Goal: Task Accomplishment & Management: Manage account settings

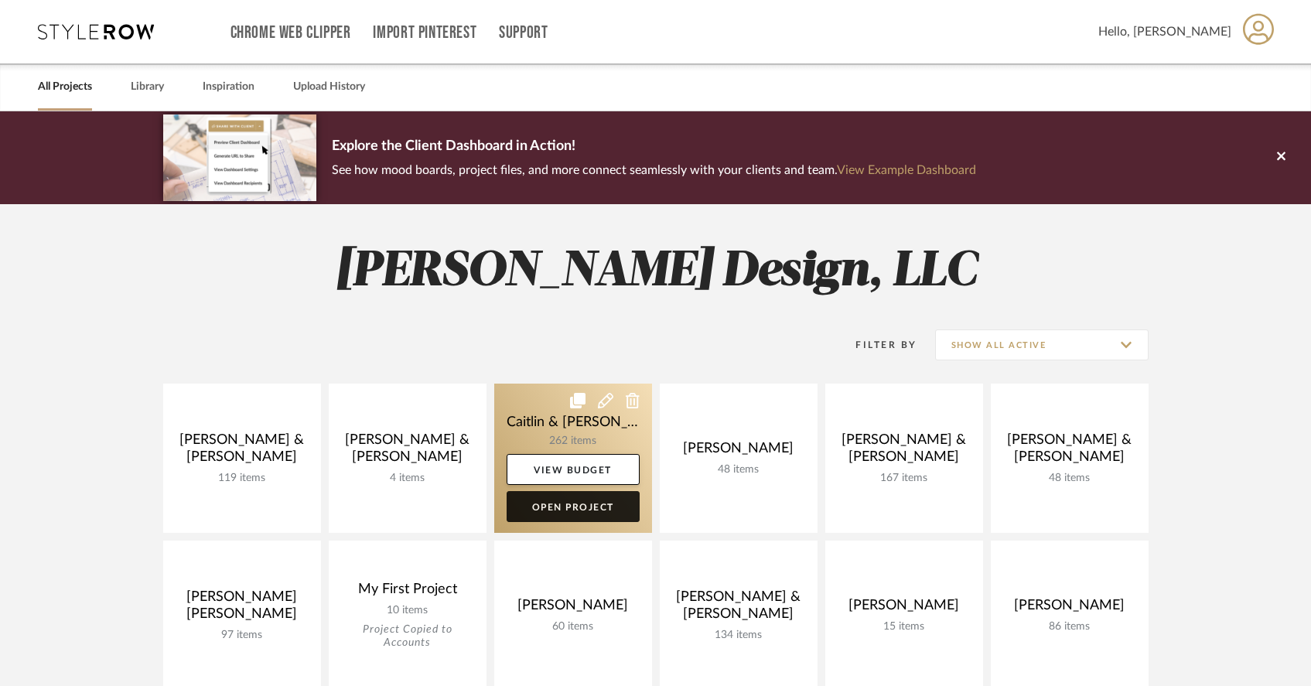
click at [606, 508] on link "Open Project" at bounding box center [572, 506] width 133 height 31
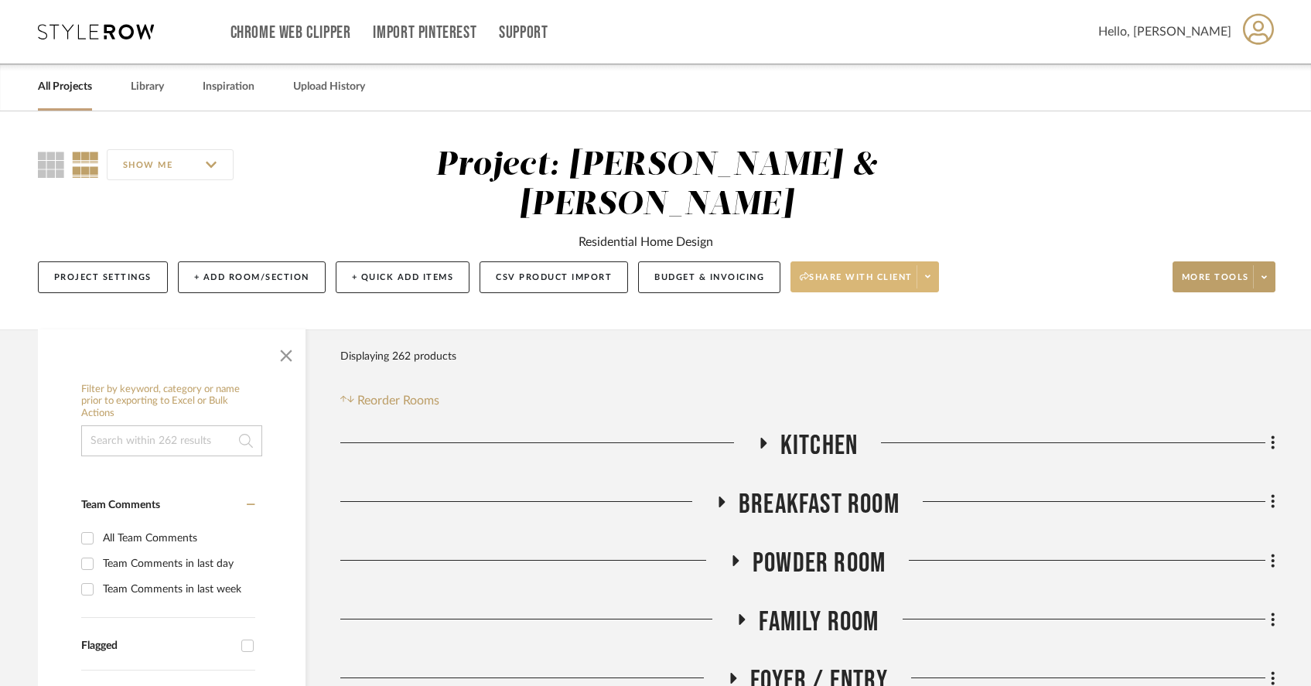
click at [936, 265] on span at bounding box center [927, 276] width 22 height 23
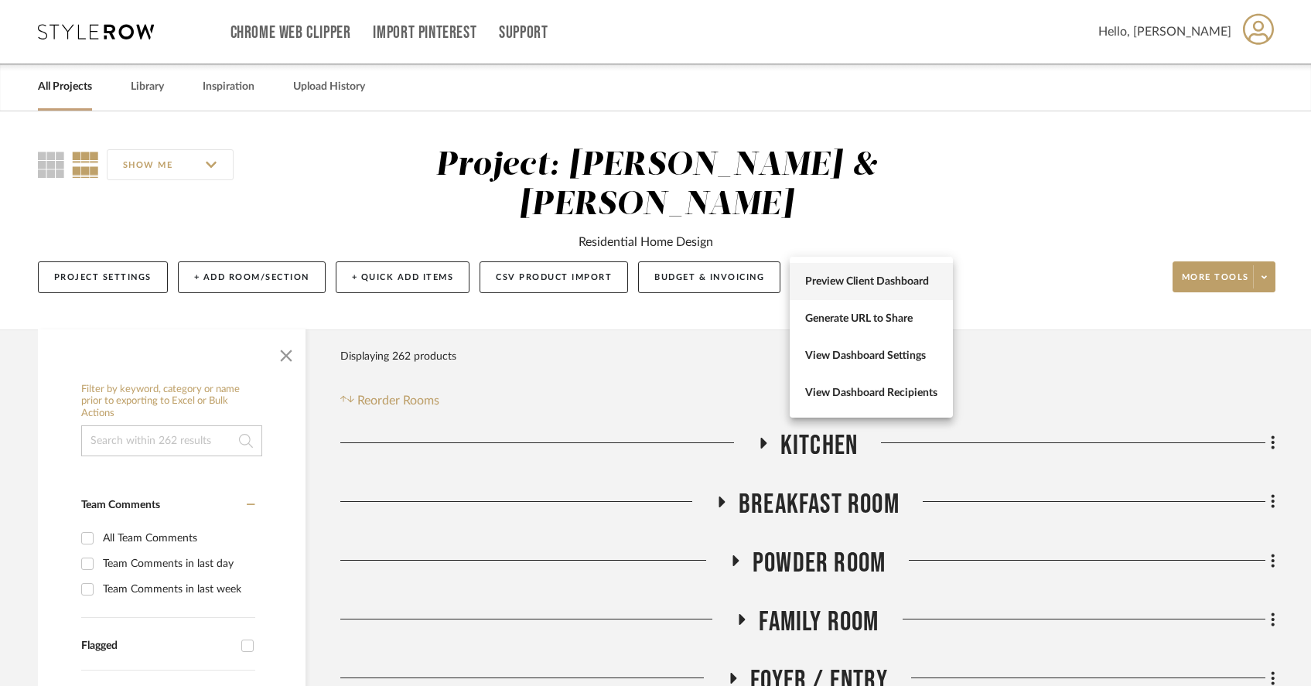
click at [903, 285] on span "Preview Client Dashboard" at bounding box center [871, 281] width 132 height 13
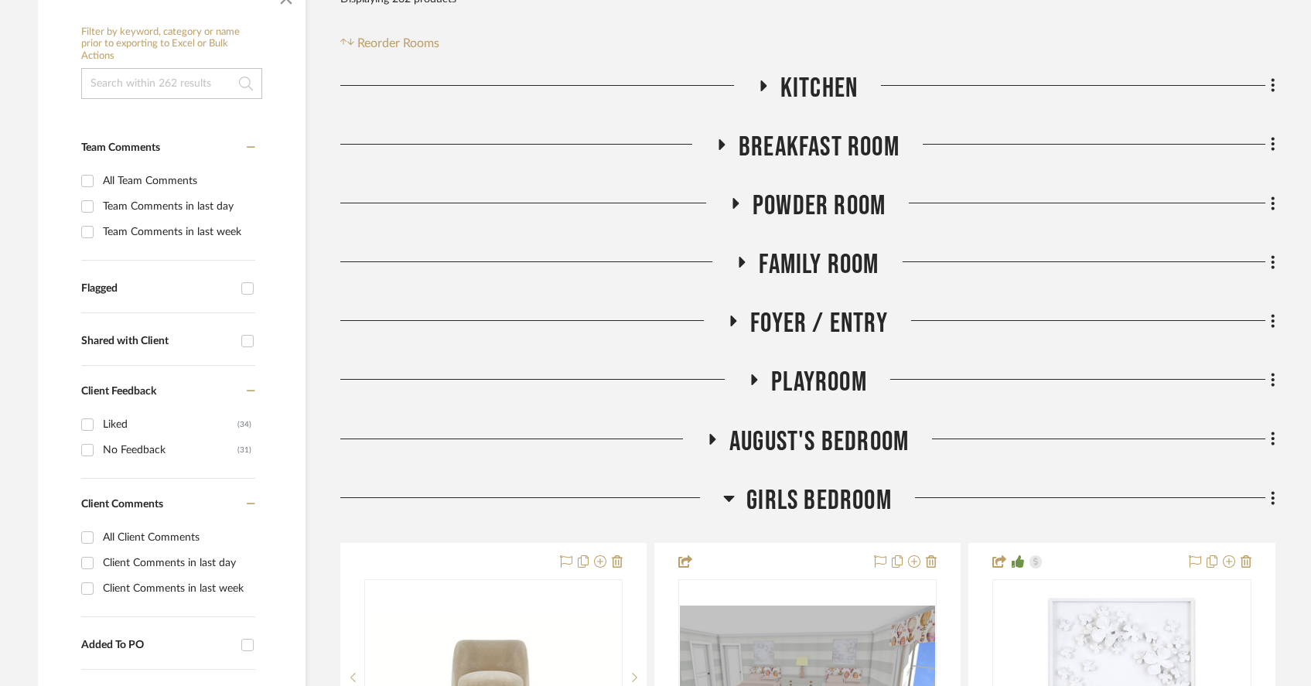
scroll to position [372, 0]
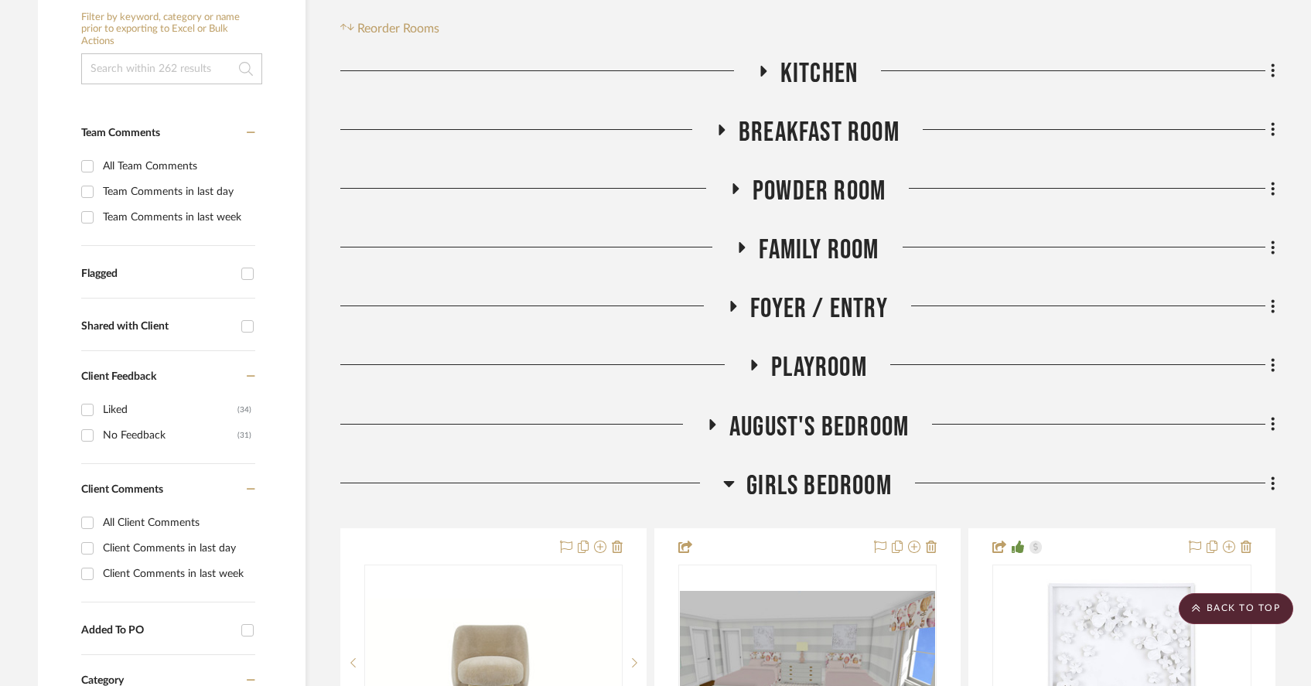
click at [710, 419] on icon at bounding box center [712, 424] width 6 height 11
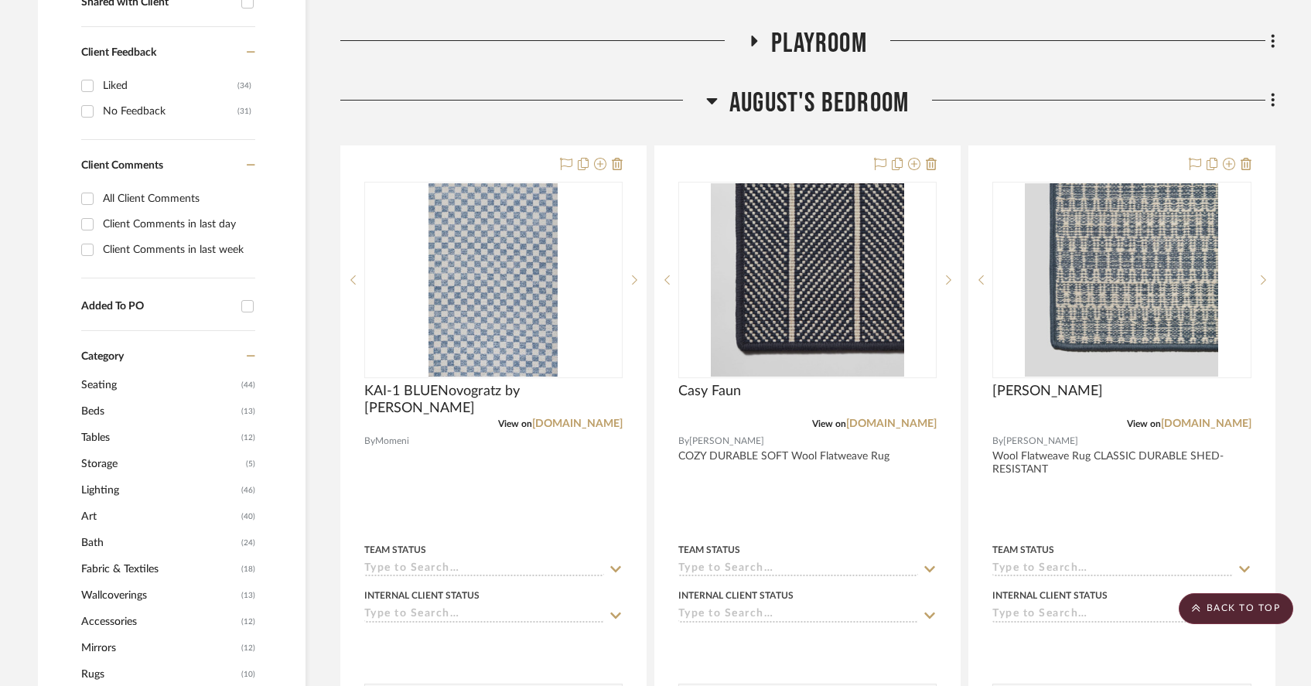
scroll to position [705, 0]
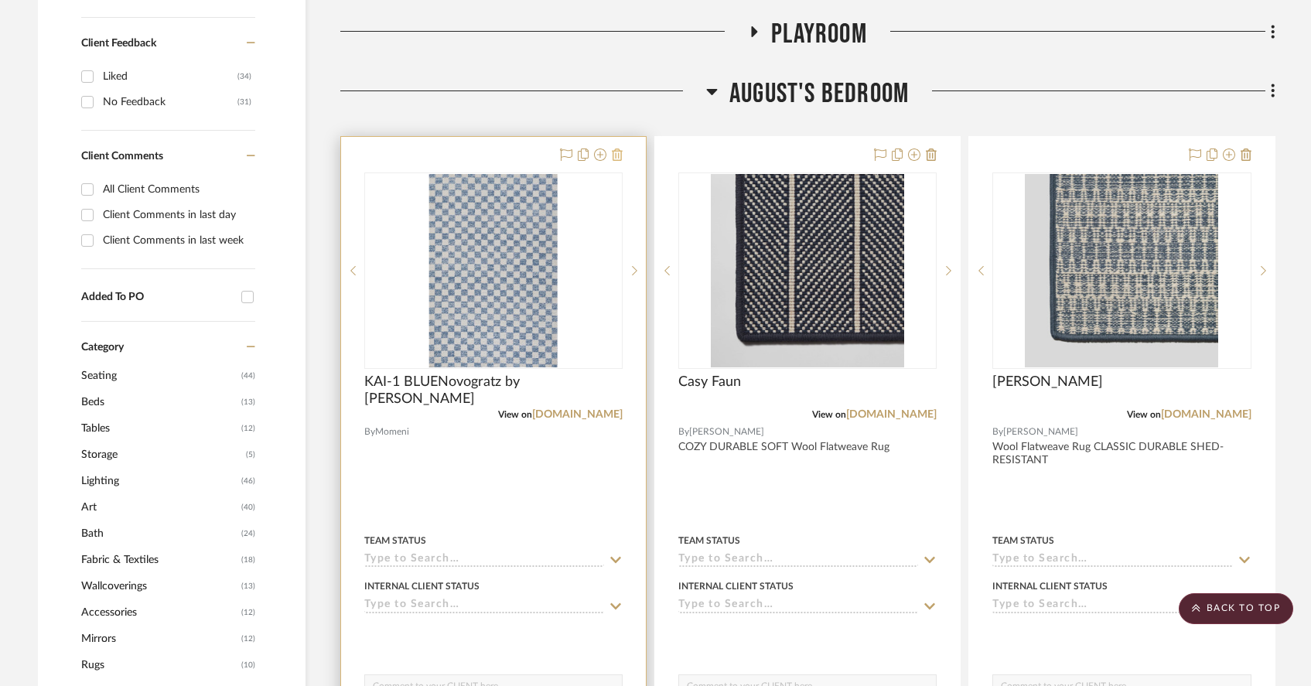
click at [618, 148] on icon at bounding box center [617, 154] width 11 height 12
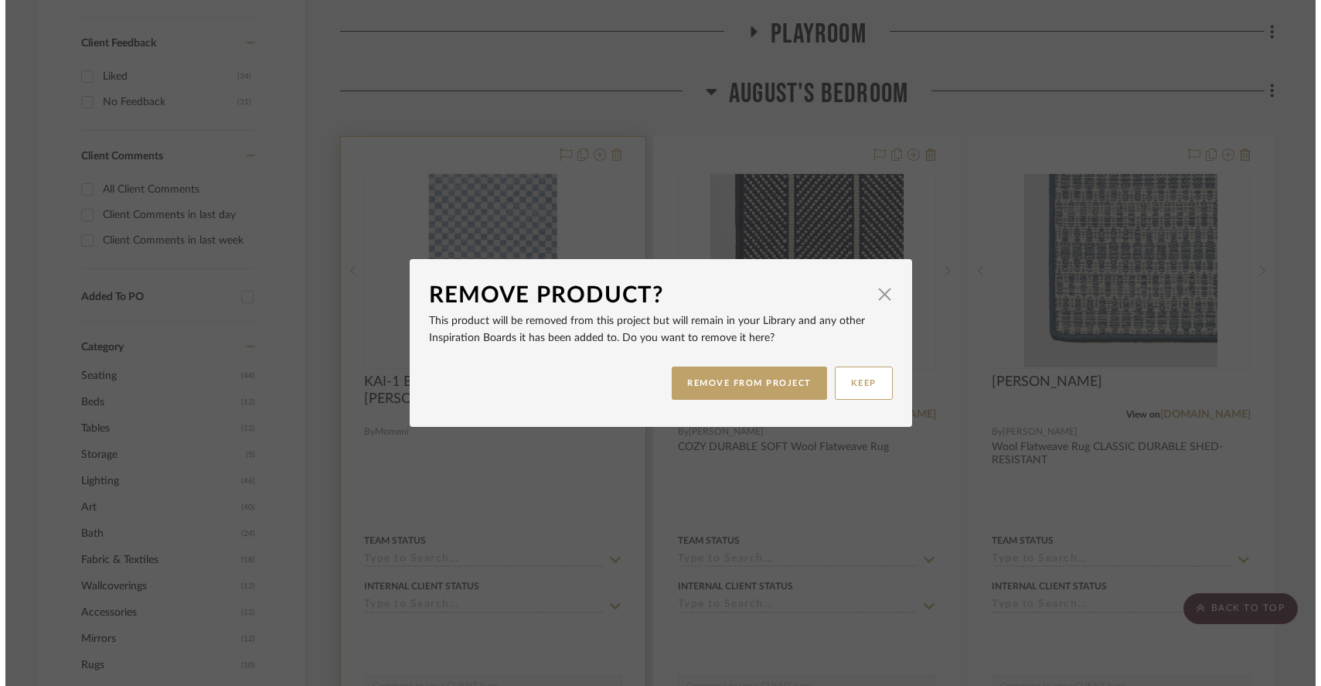
scroll to position [0, 0]
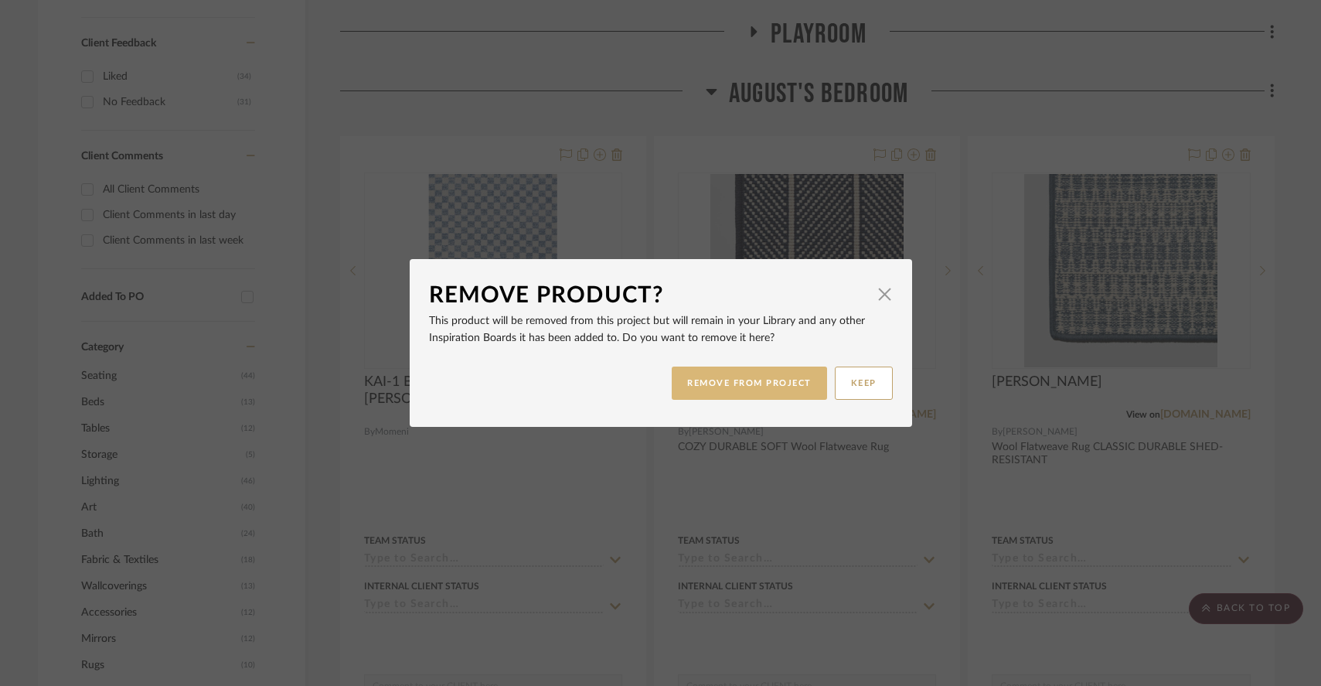
click at [771, 383] on button "REMOVE FROM PROJECT" at bounding box center [749, 382] width 155 height 33
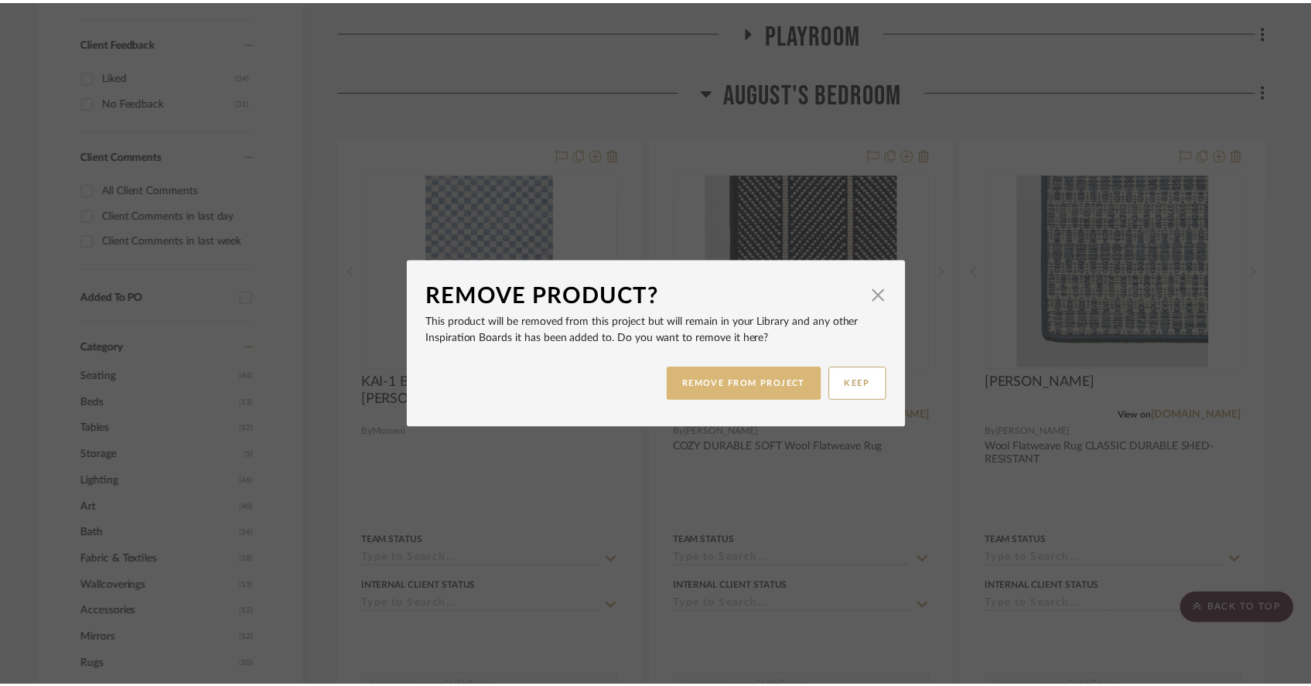
scroll to position [705, 0]
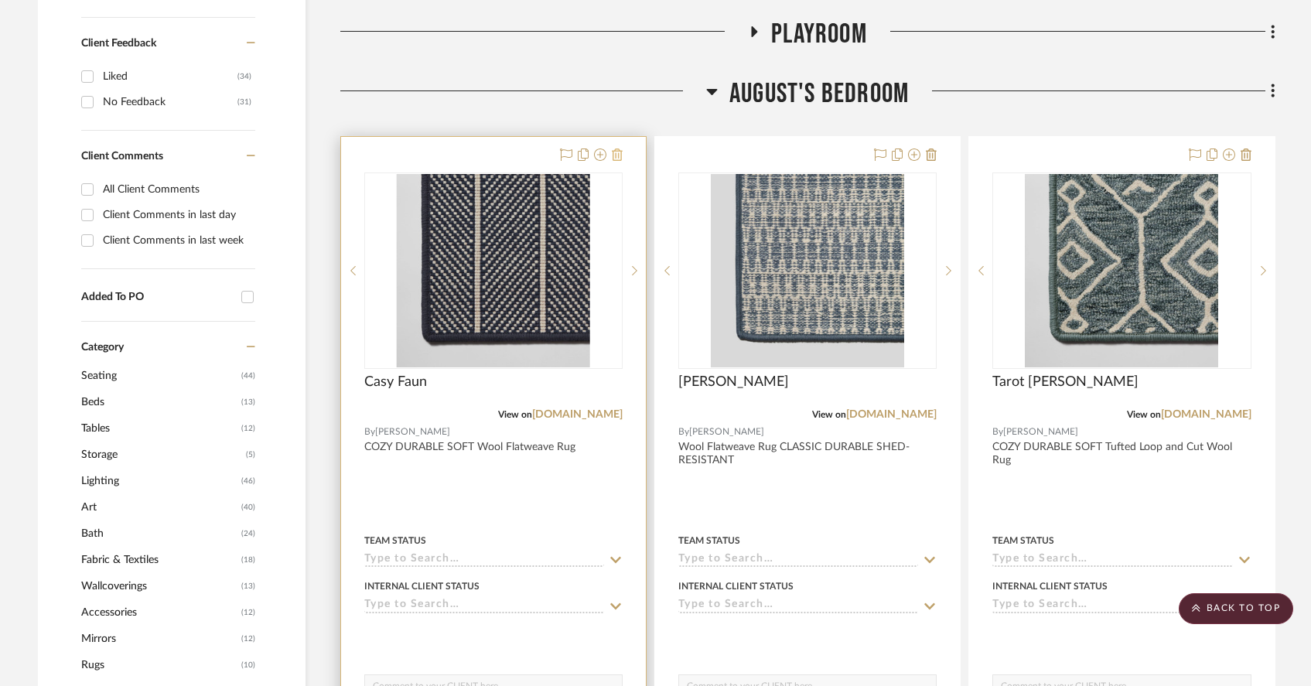
click at [618, 148] on icon at bounding box center [617, 154] width 11 height 12
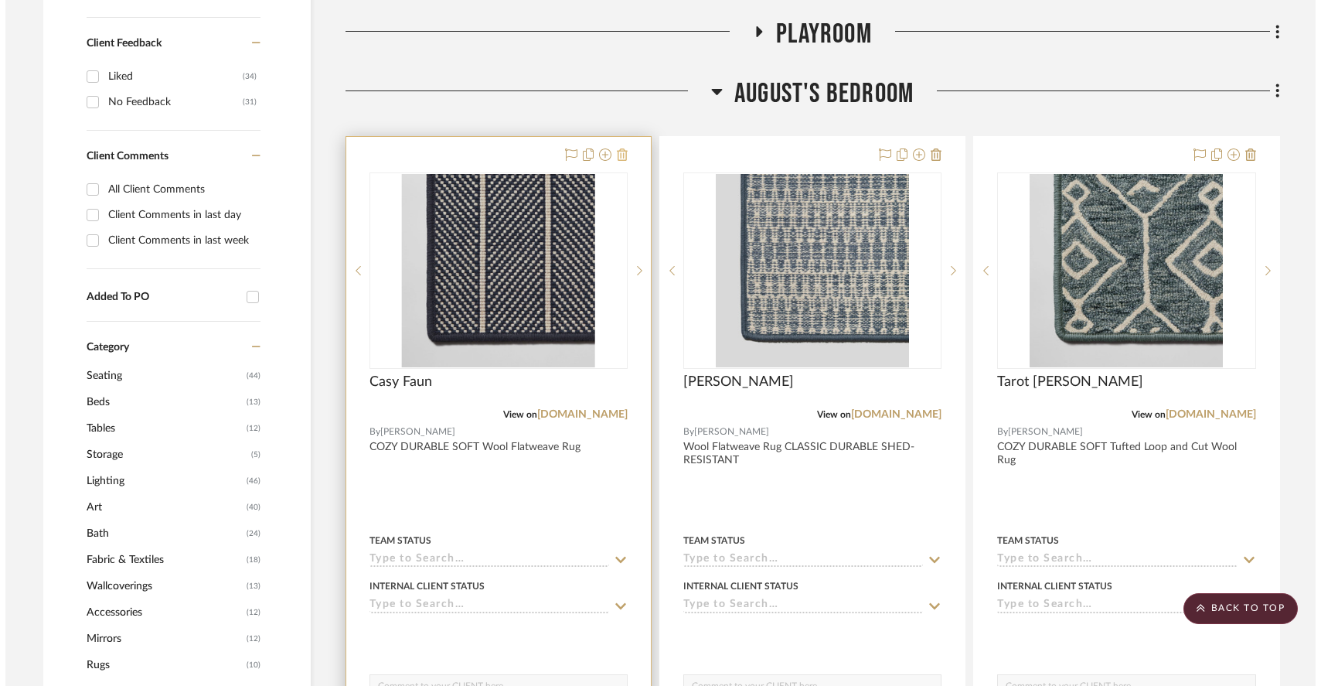
scroll to position [0, 0]
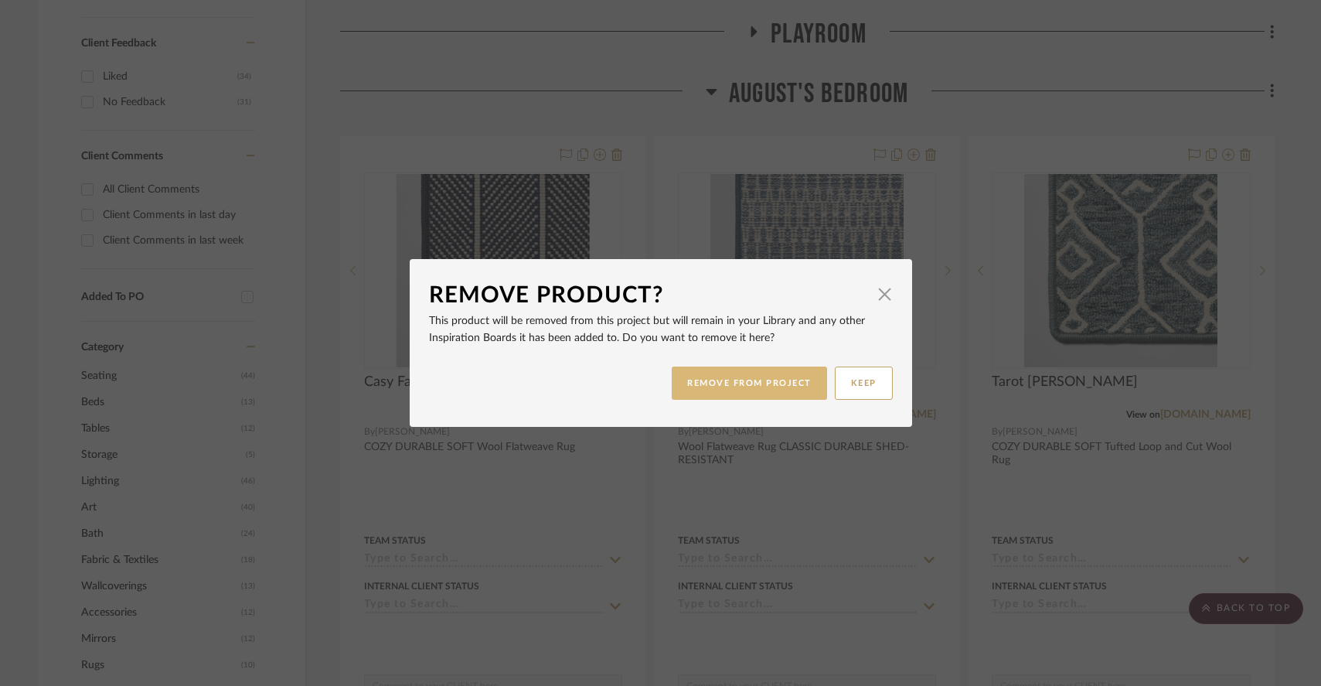
click at [712, 380] on button "REMOVE FROM PROJECT" at bounding box center [749, 382] width 155 height 33
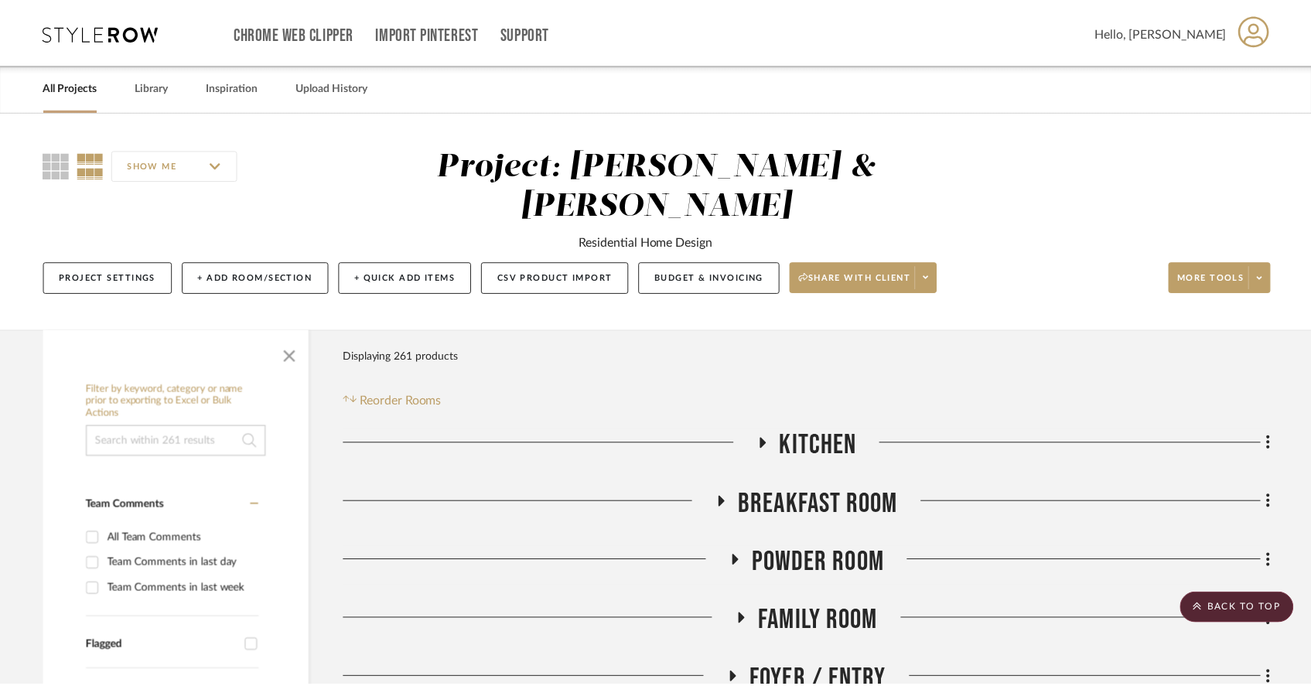
scroll to position [705, 0]
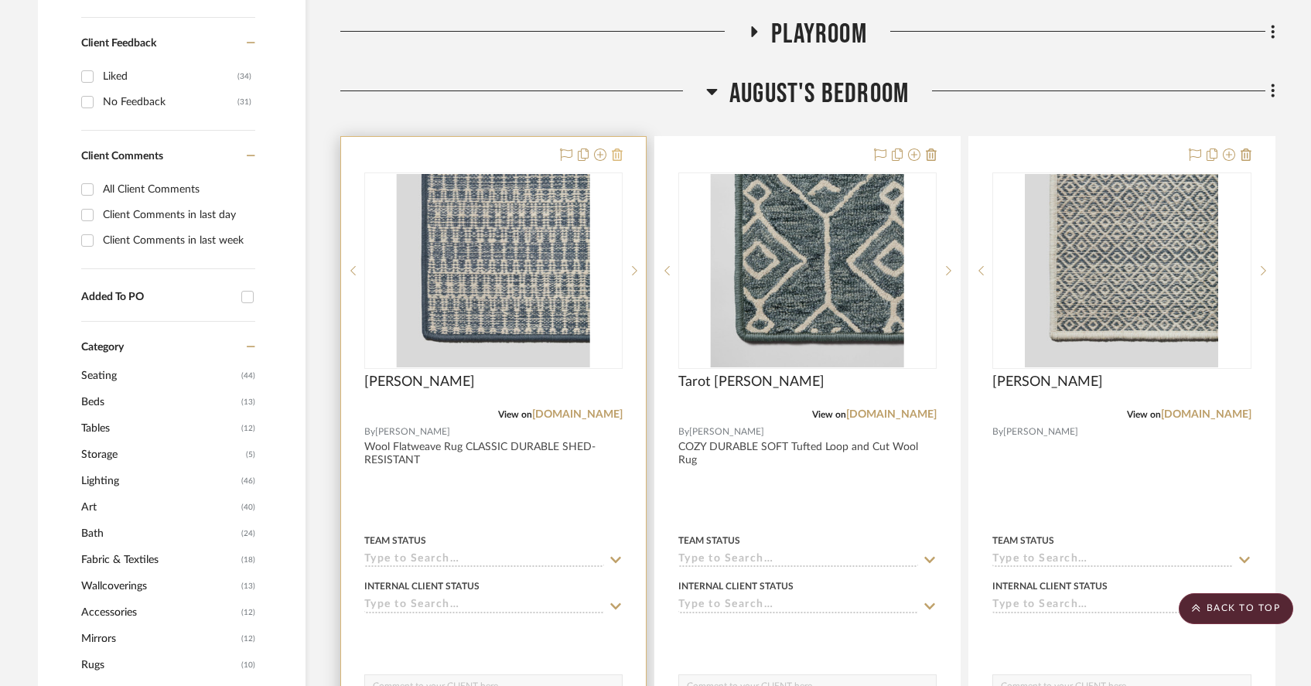
click at [618, 148] on icon at bounding box center [617, 154] width 11 height 12
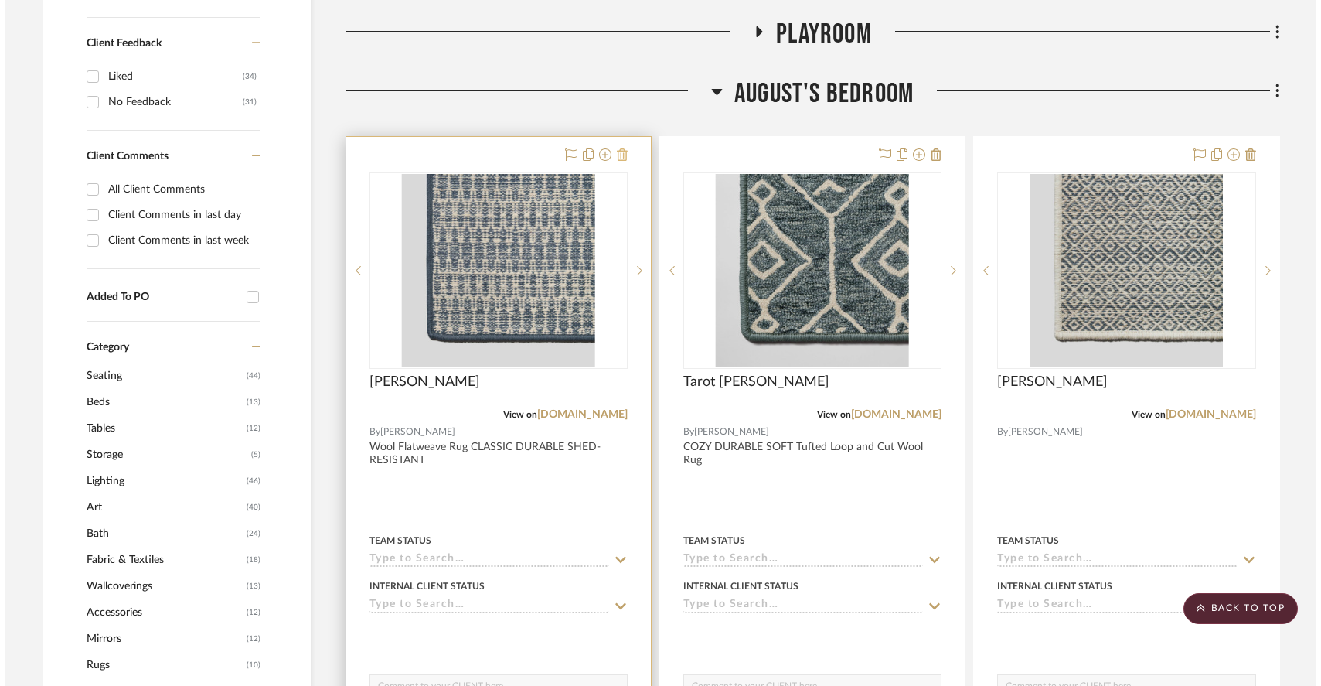
scroll to position [0, 0]
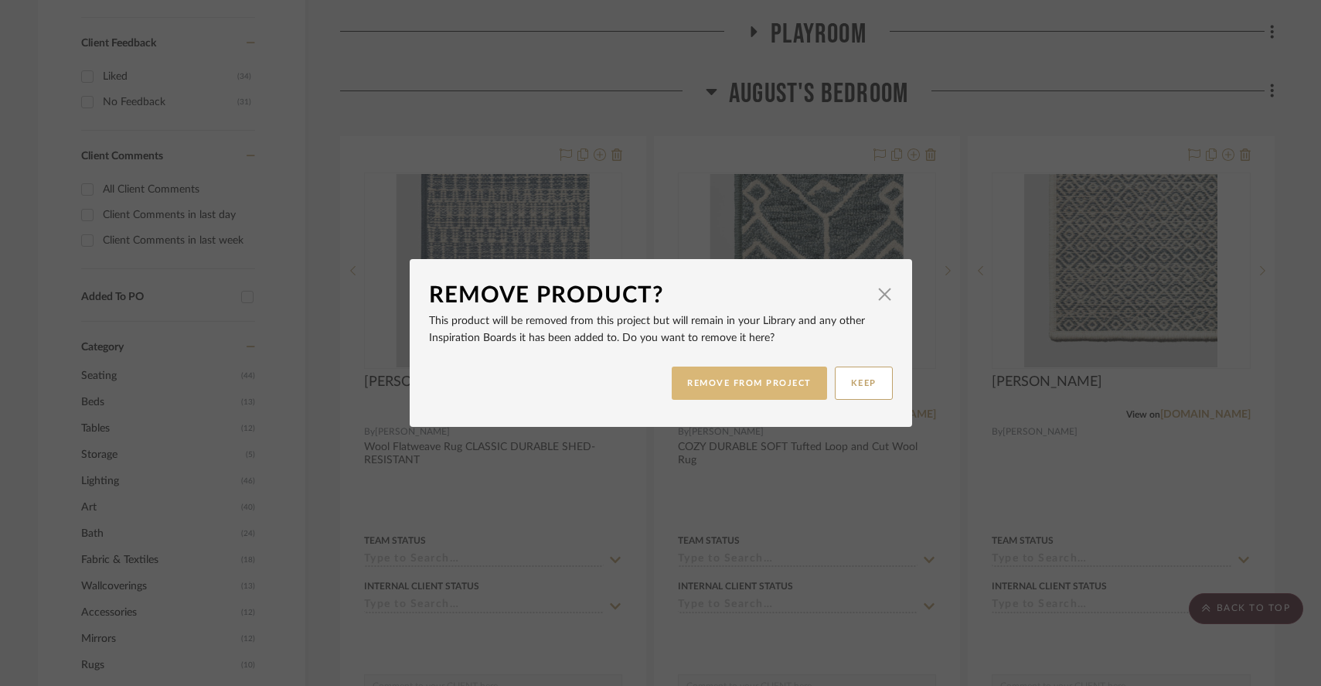
click at [716, 372] on button "REMOVE FROM PROJECT" at bounding box center [749, 382] width 155 height 33
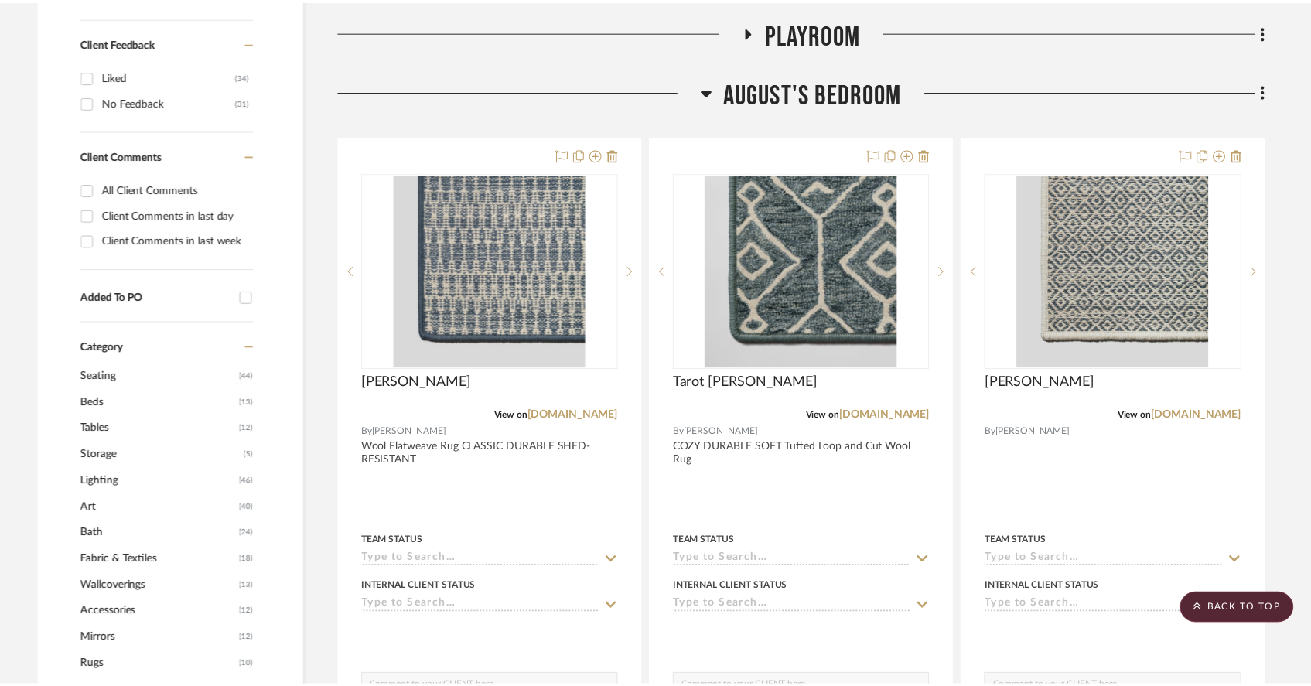
scroll to position [705, 0]
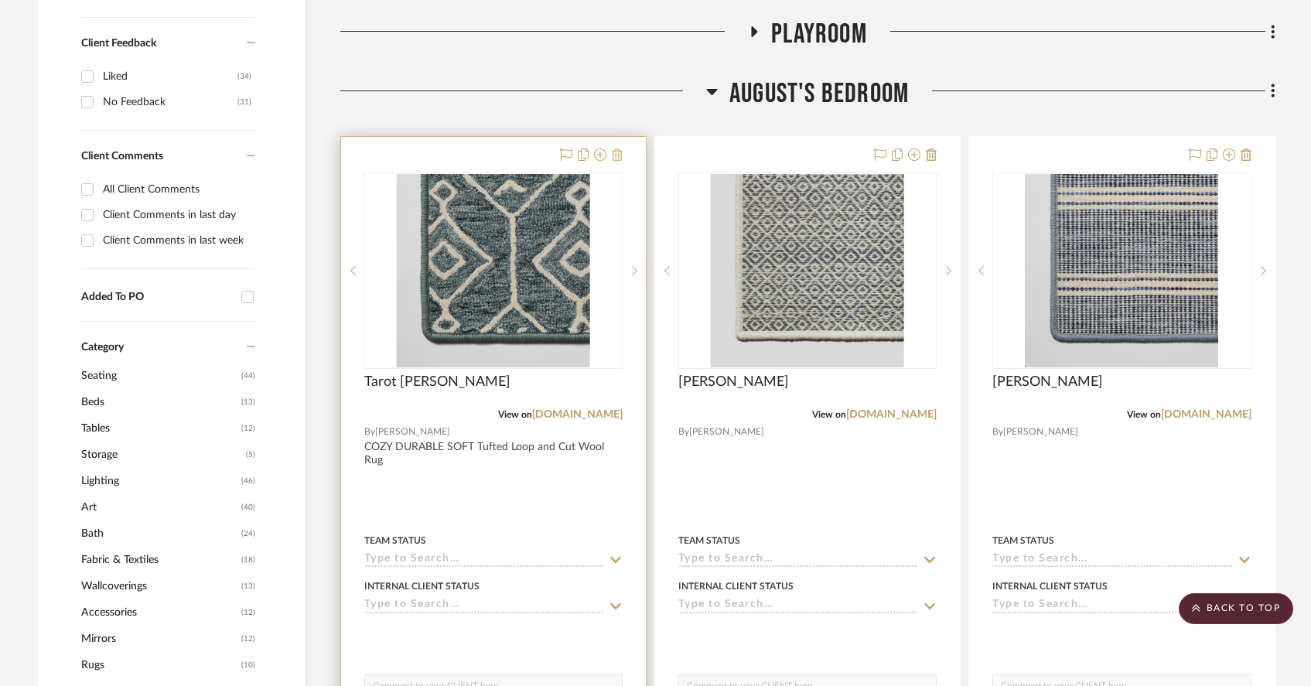
click at [615, 148] on icon at bounding box center [617, 154] width 11 height 12
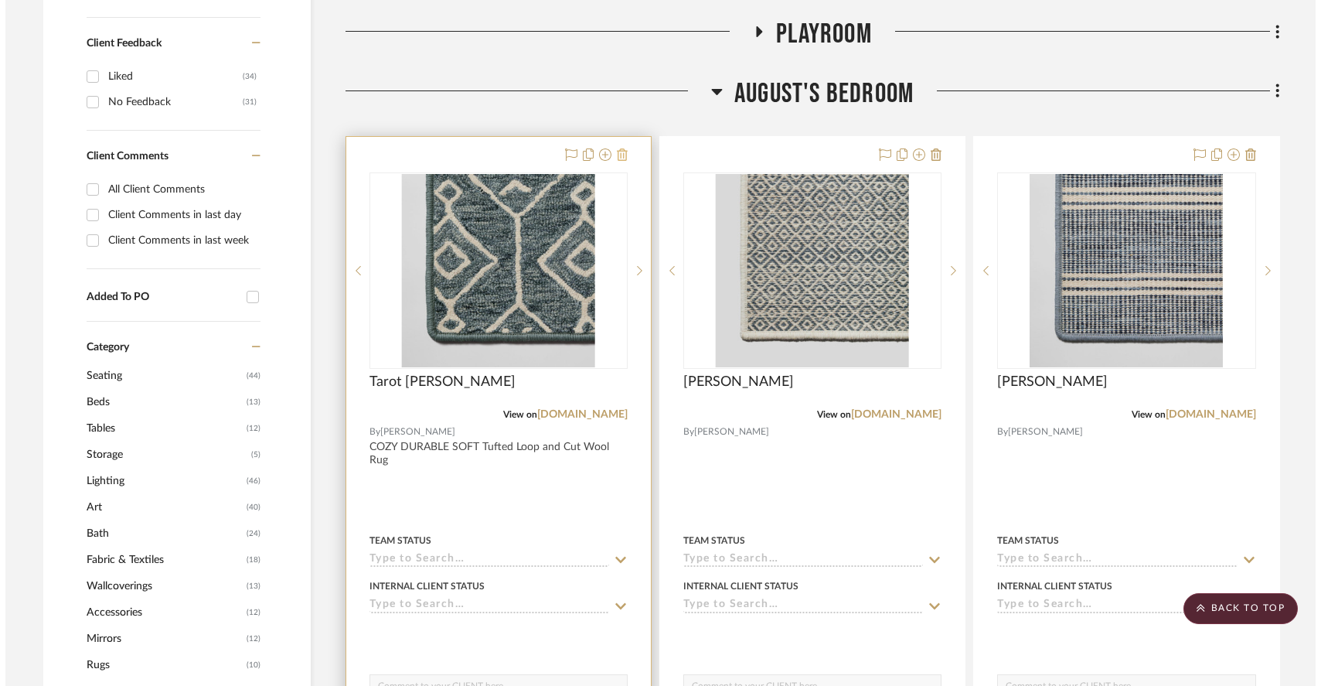
scroll to position [0, 0]
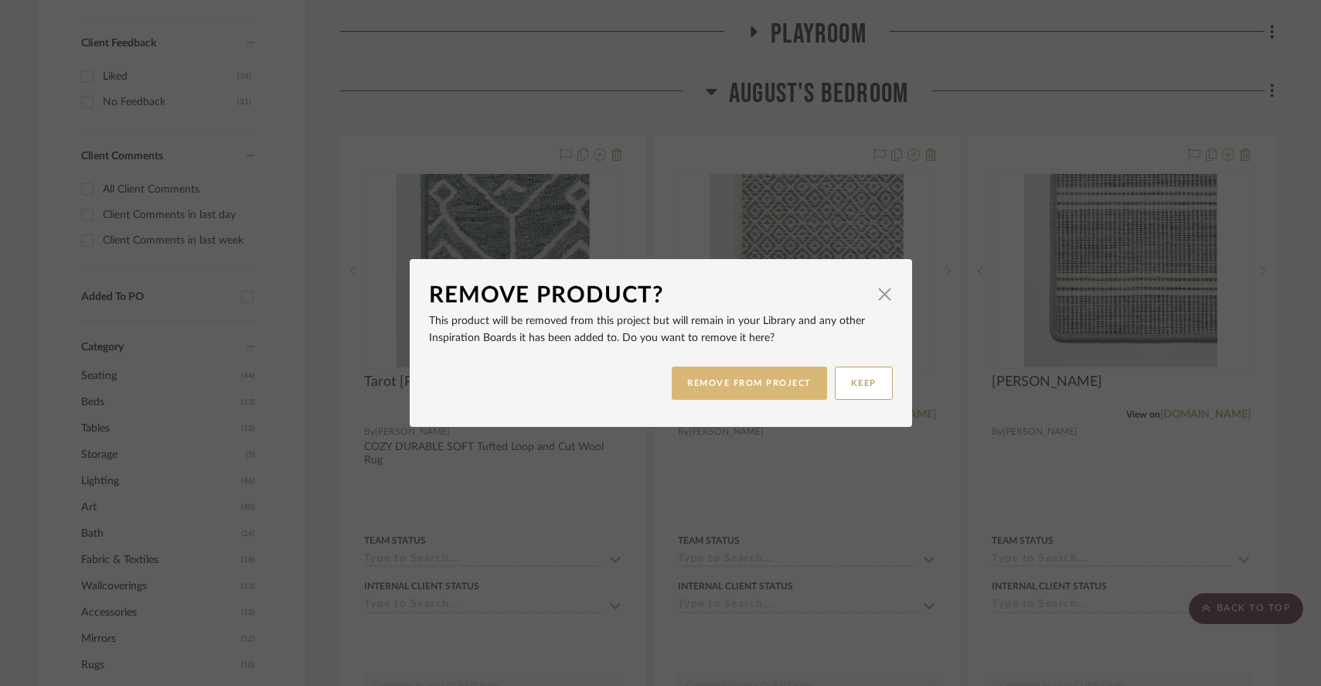
click at [742, 380] on button "REMOVE FROM PROJECT" at bounding box center [749, 382] width 155 height 33
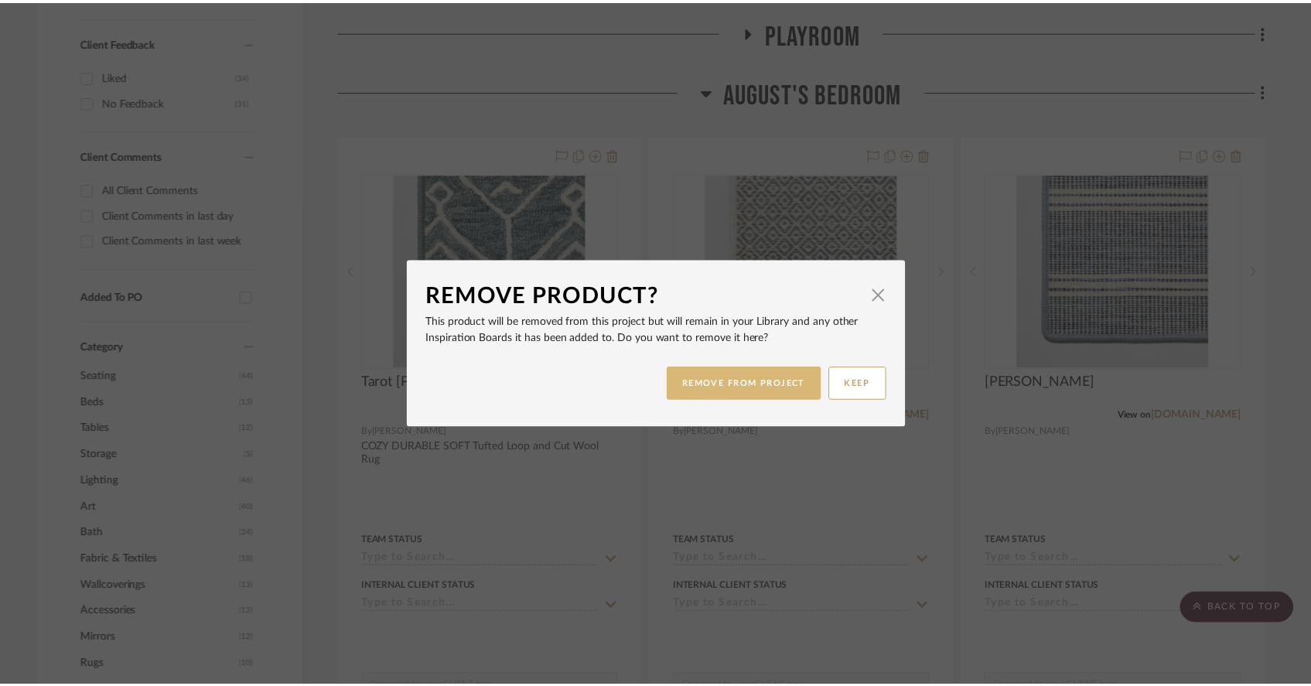
scroll to position [705, 0]
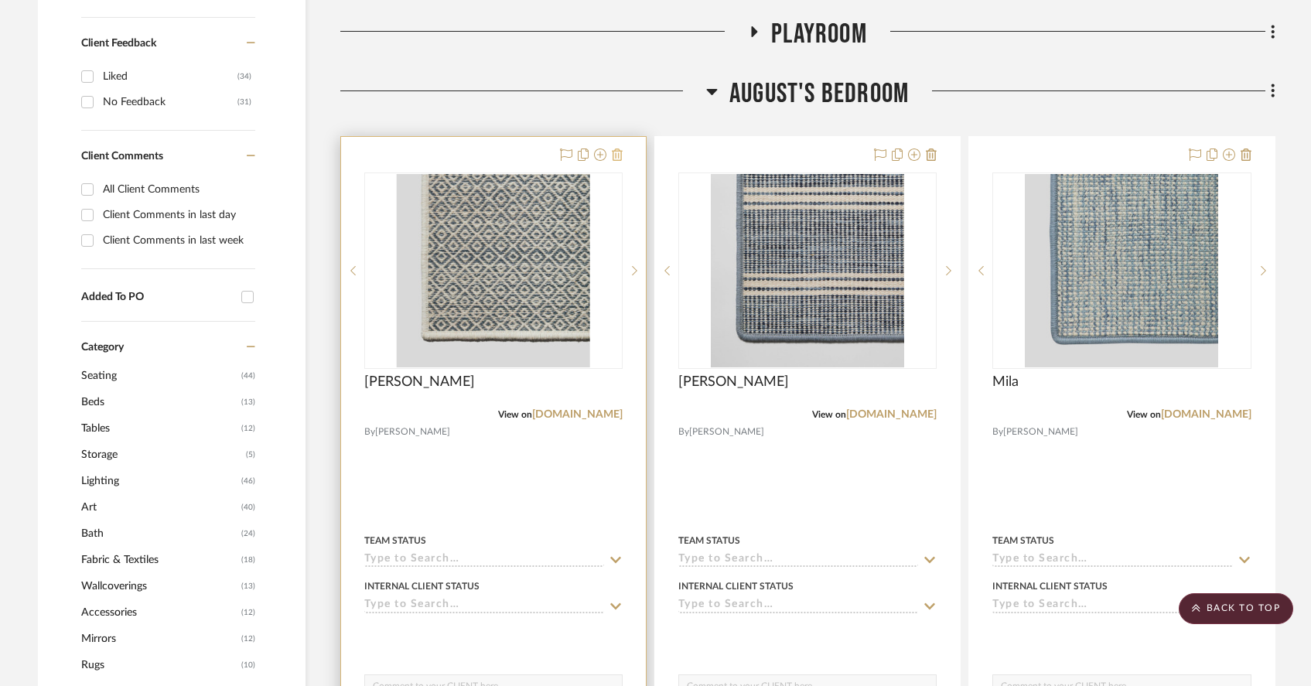
click at [617, 148] on icon at bounding box center [617, 154] width 11 height 12
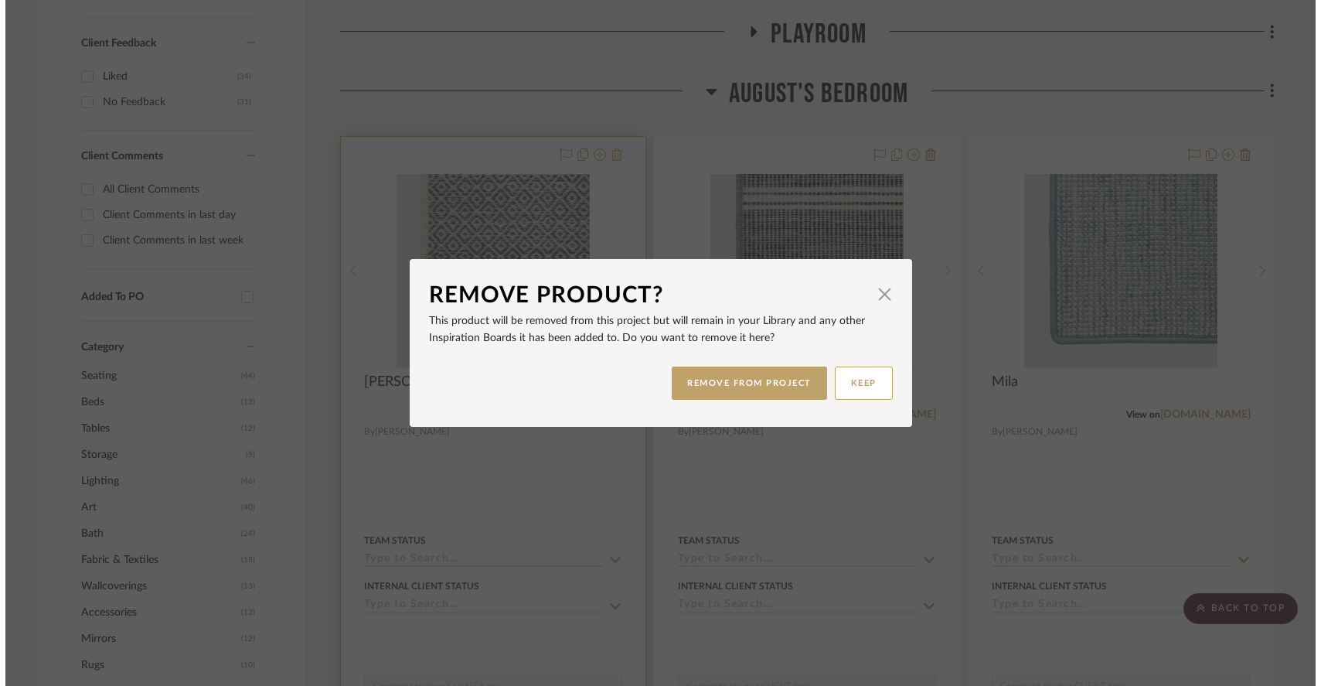
scroll to position [0, 0]
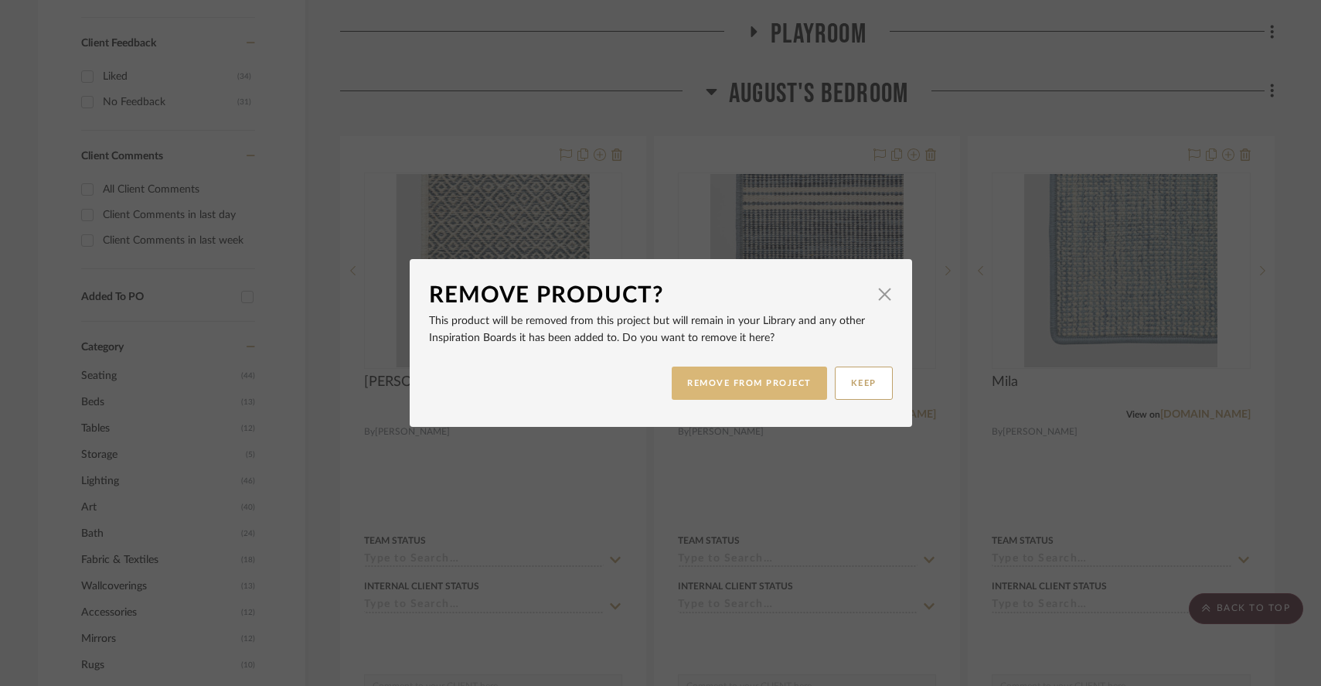
click at [680, 389] on button "REMOVE FROM PROJECT" at bounding box center [749, 382] width 155 height 33
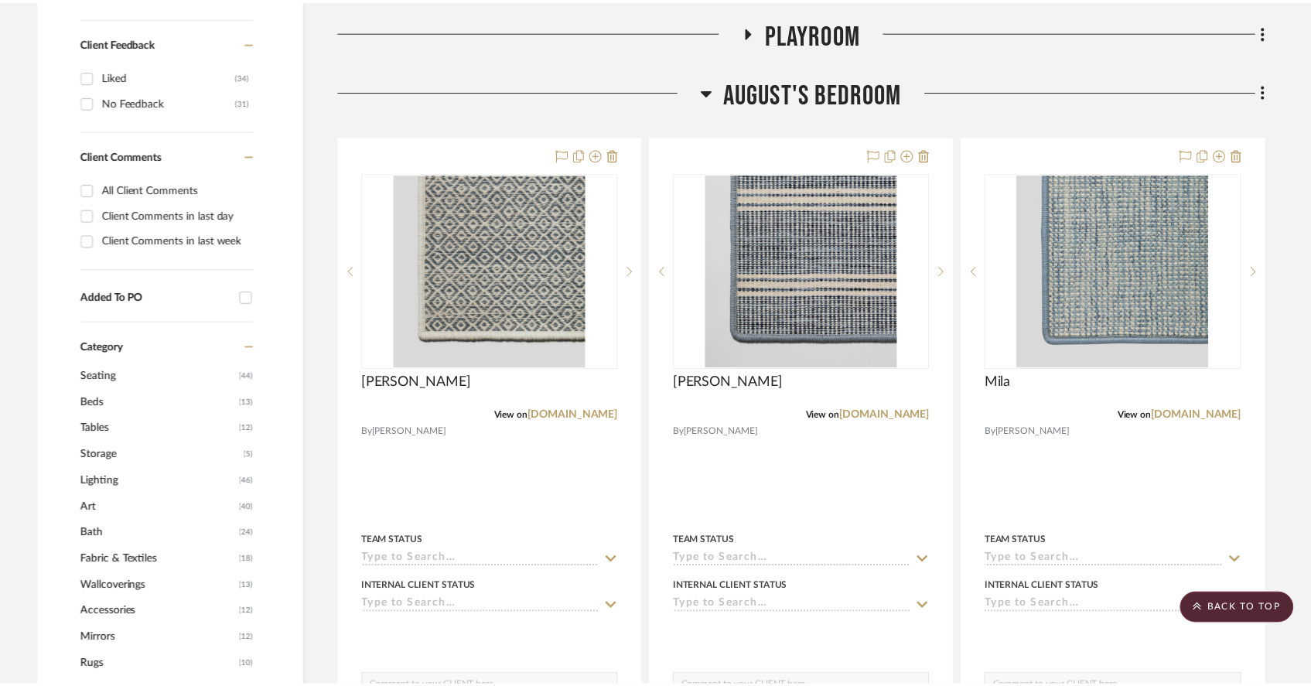
scroll to position [705, 0]
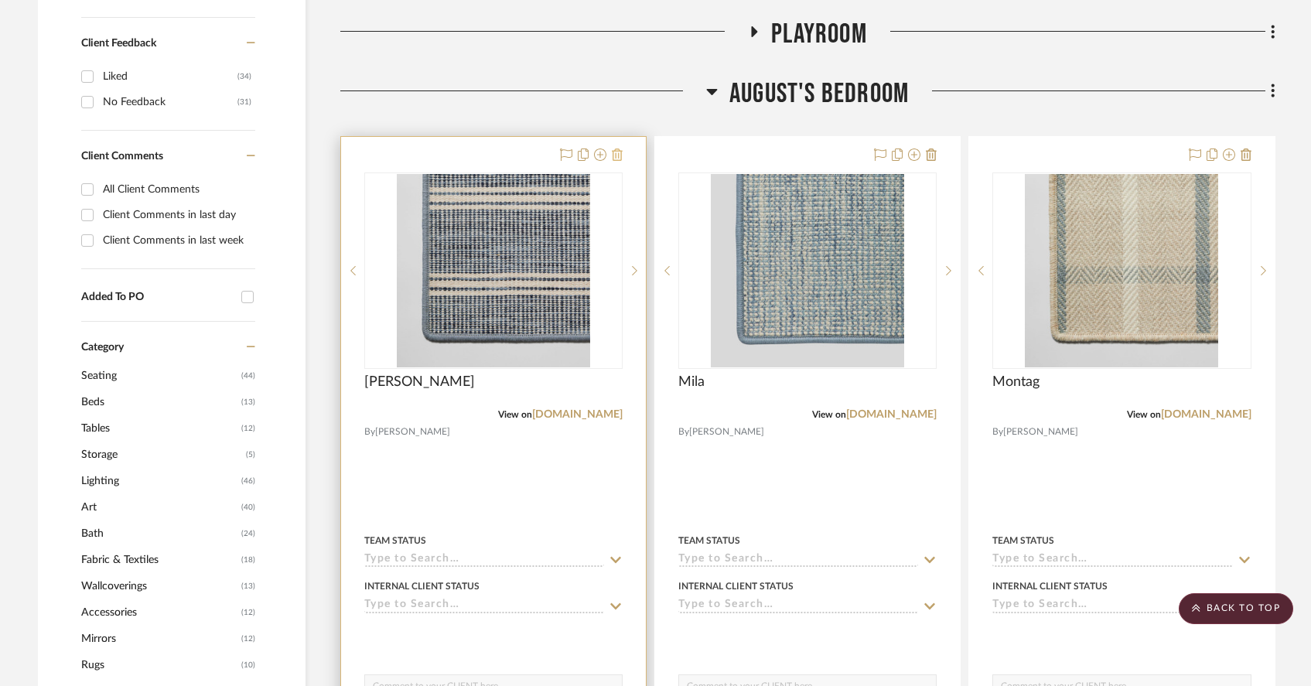
click at [620, 148] on icon at bounding box center [617, 154] width 11 height 12
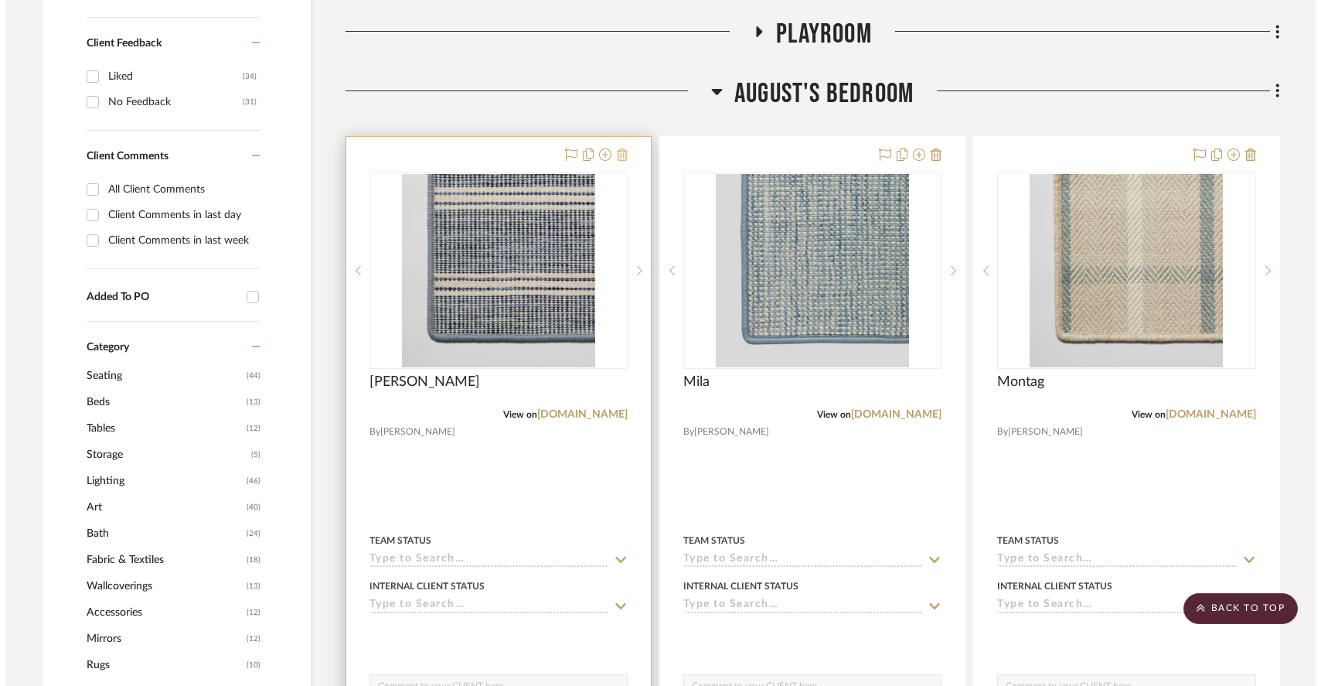
scroll to position [0, 0]
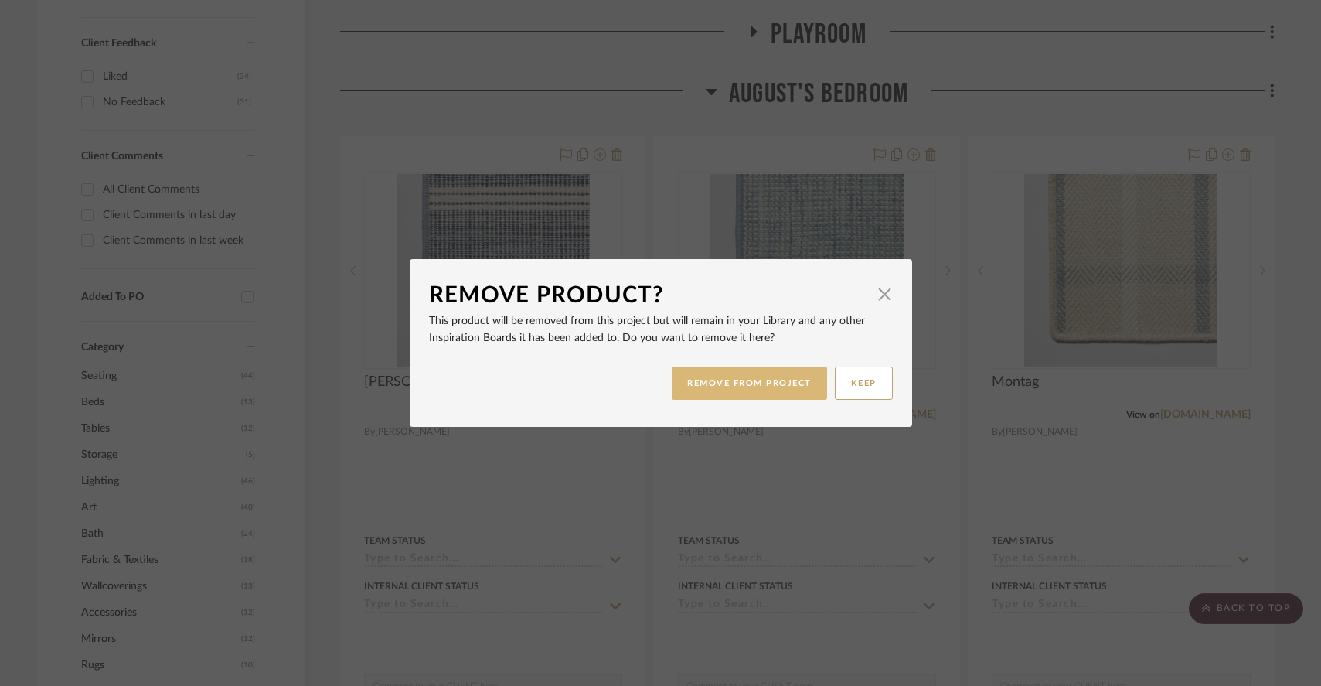
click at [748, 382] on button "REMOVE FROM PROJECT" at bounding box center [749, 382] width 155 height 33
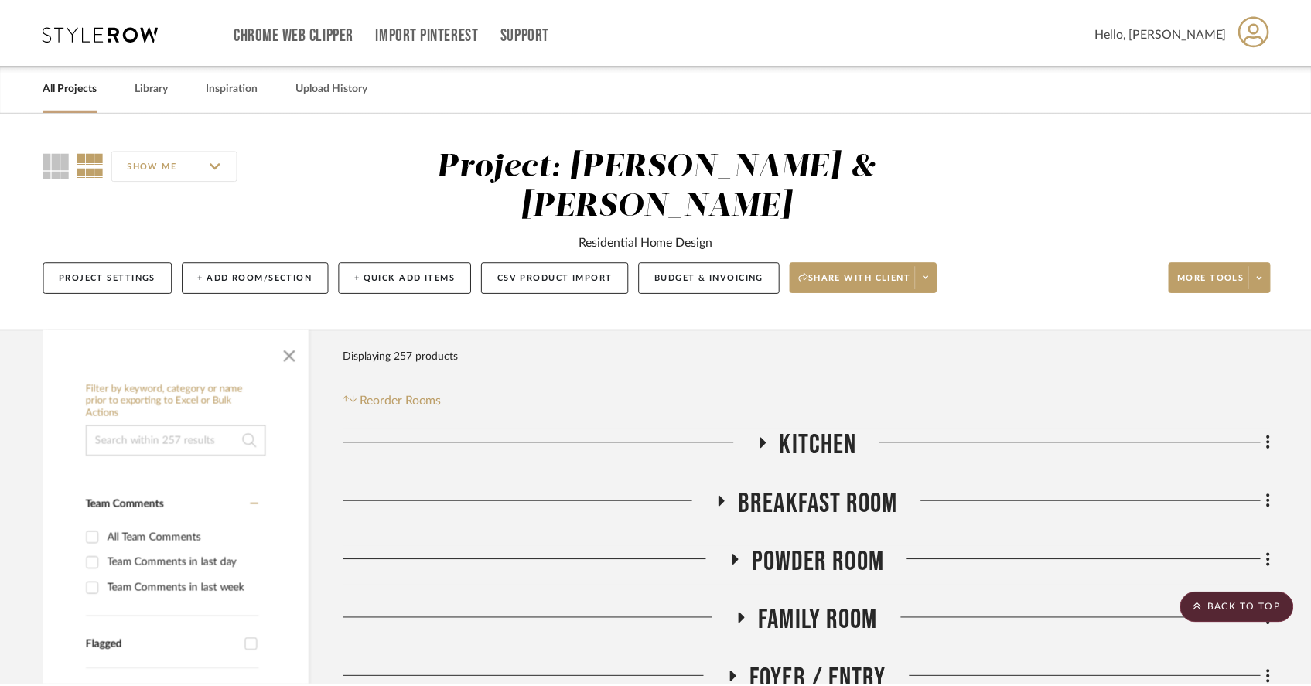
scroll to position [705, 0]
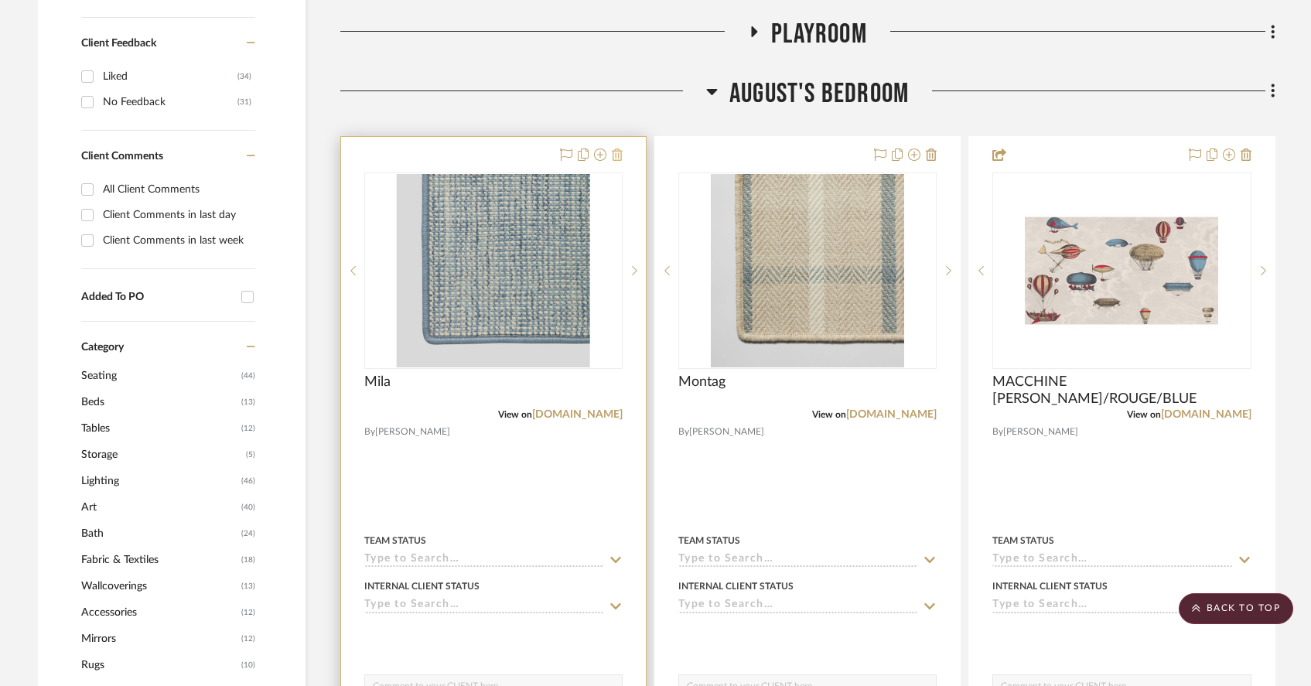
click at [615, 148] on icon at bounding box center [617, 154] width 11 height 12
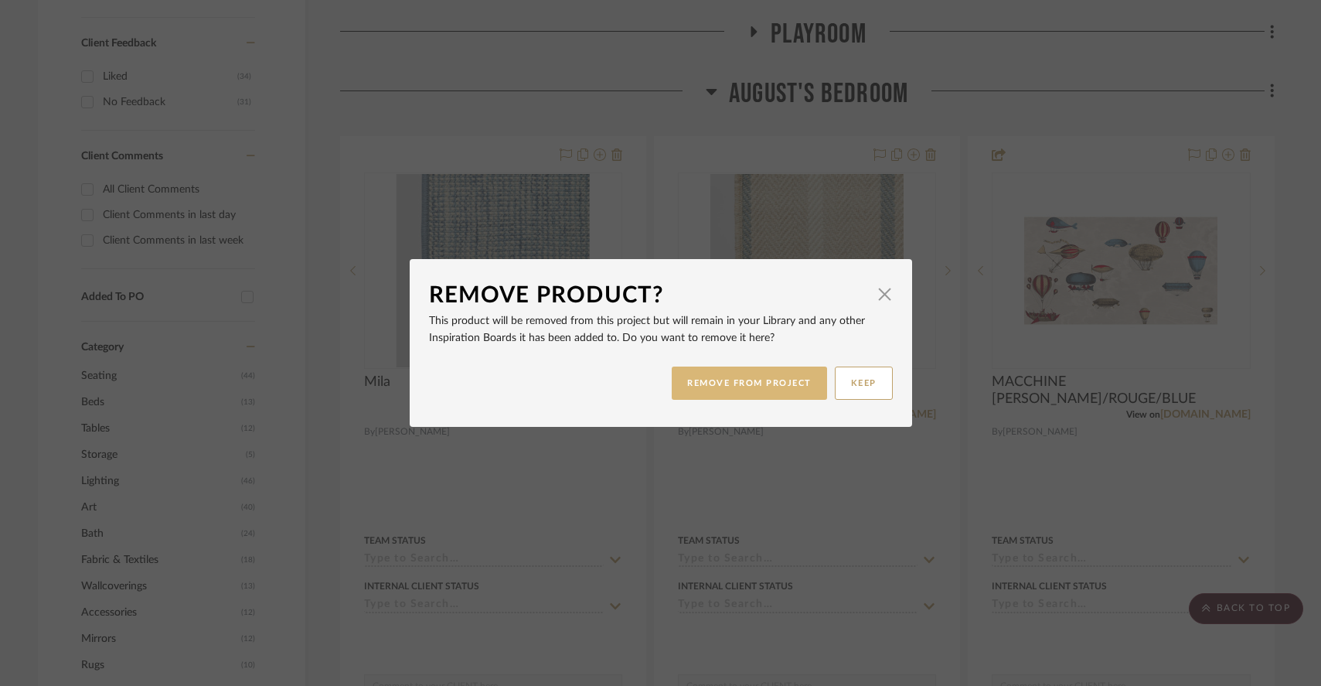
click at [722, 380] on button "REMOVE FROM PROJECT" at bounding box center [749, 382] width 155 height 33
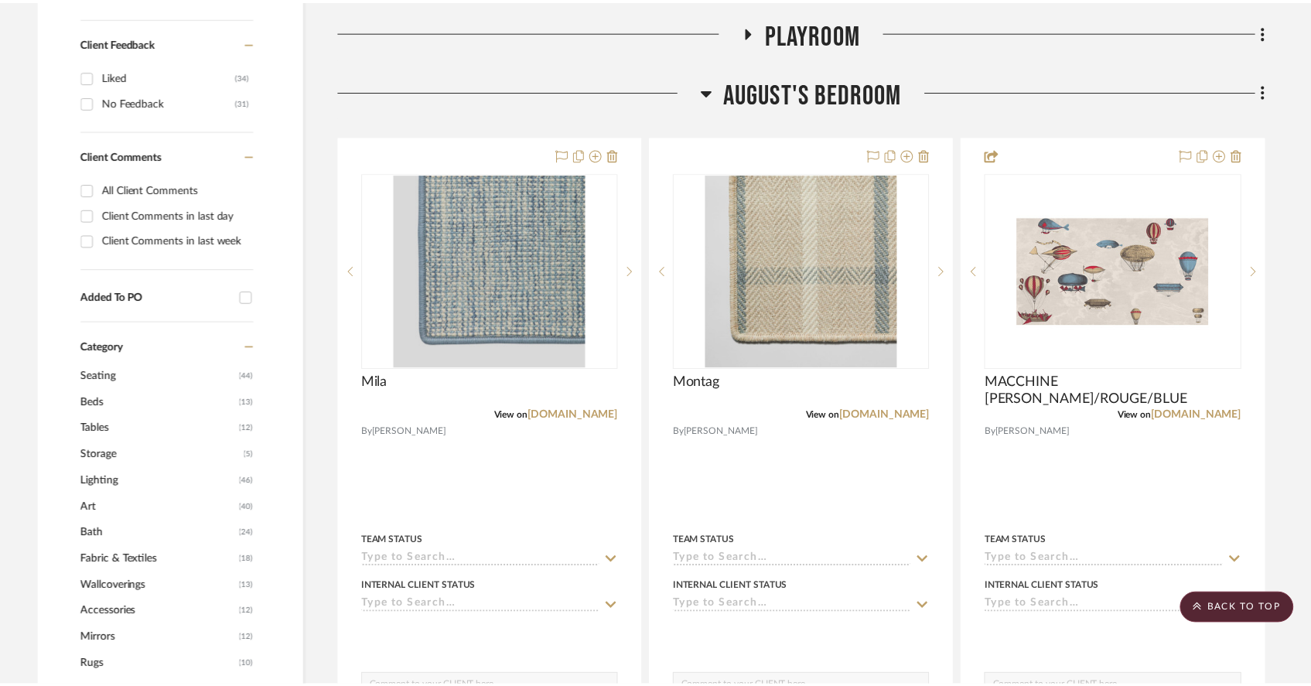
scroll to position [705, 0]
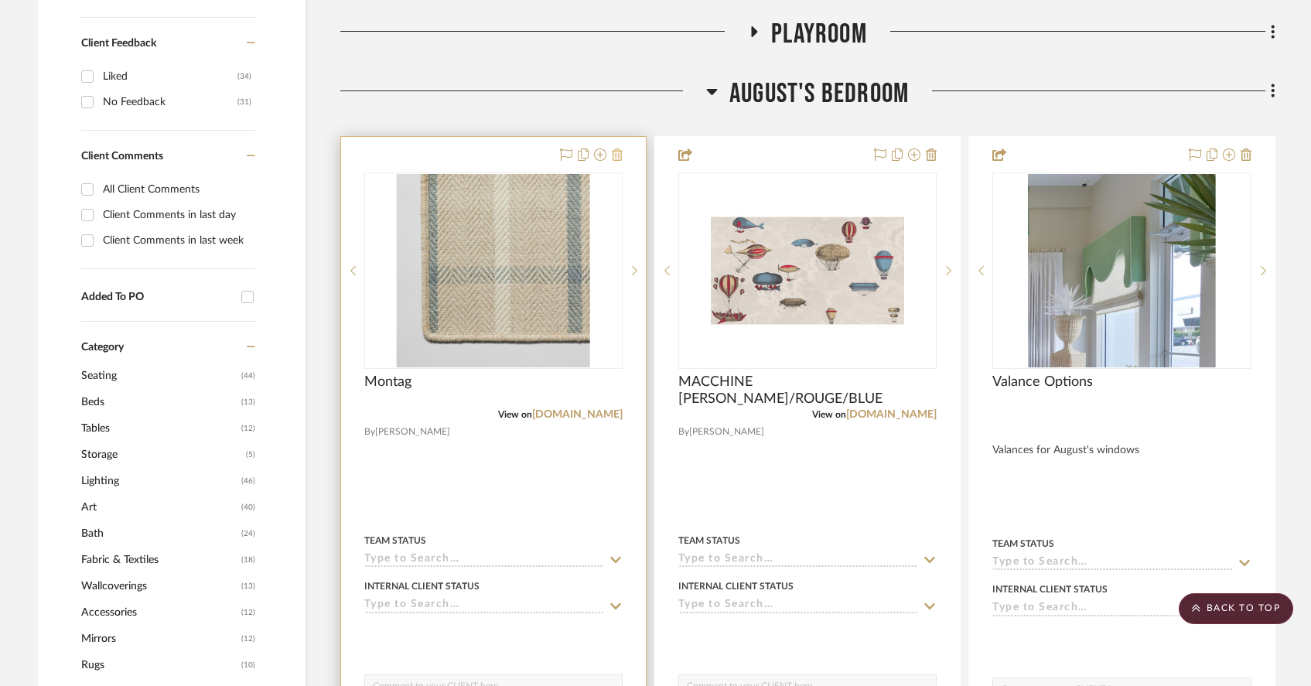
click at [619, 148] on icon at bounding box center [617, 154] width 11 height 12
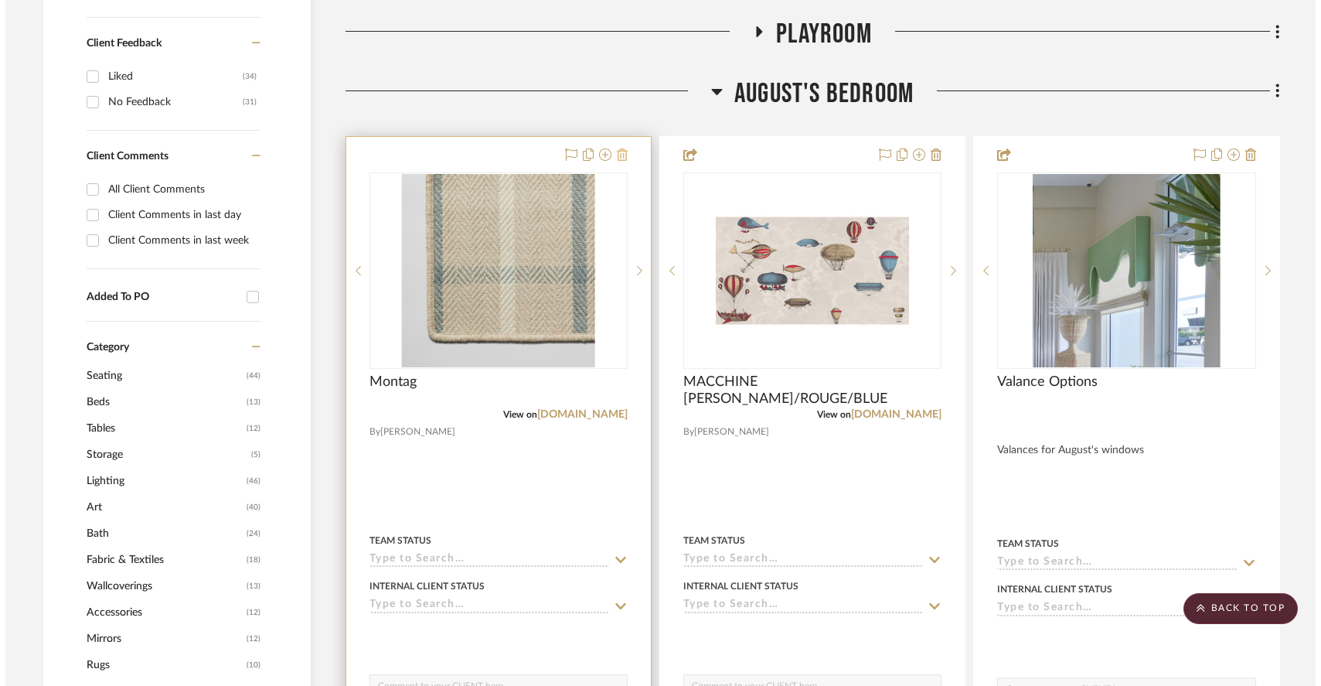
scroll to position [0, 0]
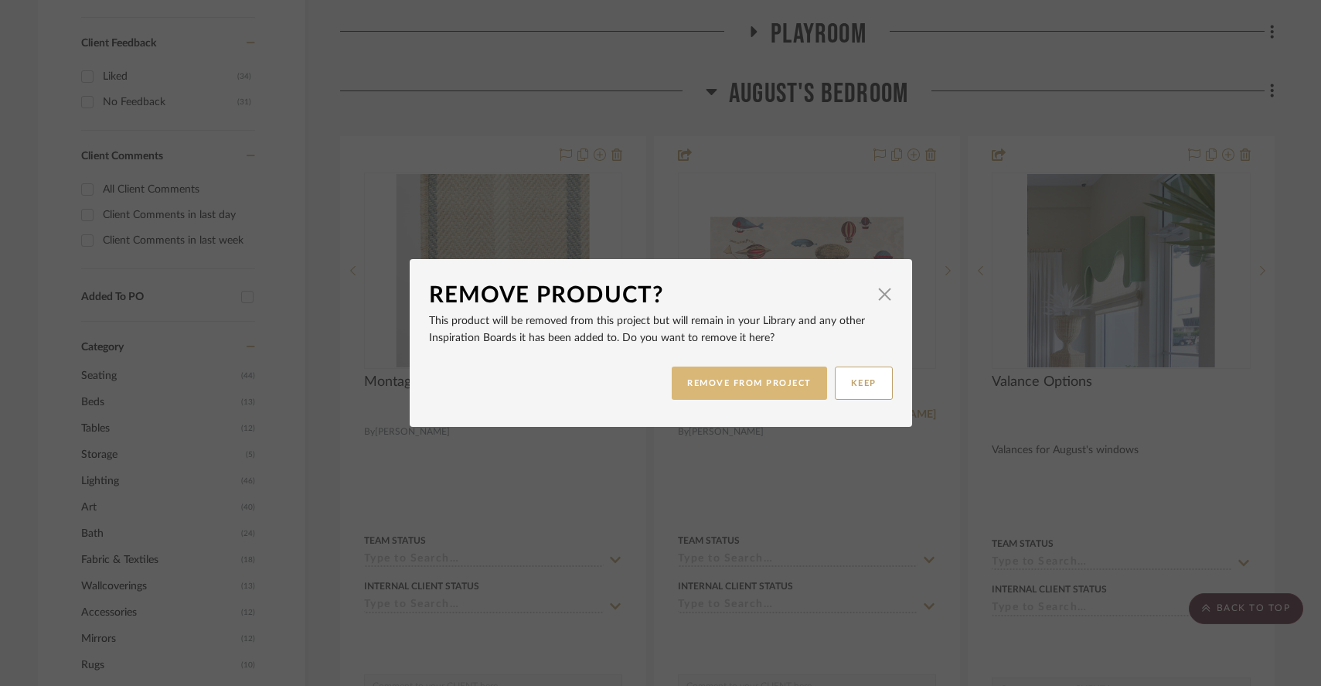
click at [750, 380] on button "REMOVE FROM PROJECT" at bounding box center [749, 382] width 155 height 33
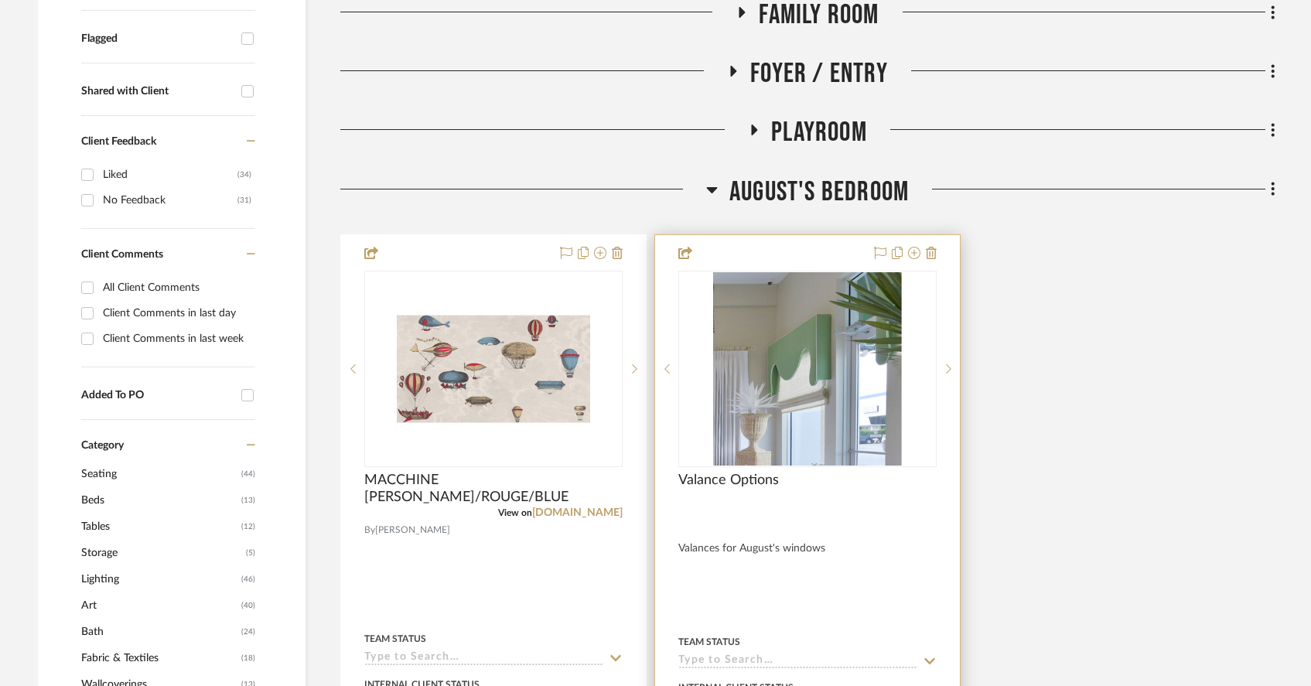
scroll to position [608, 0]
click at [840, 411] on img "0" at bounding box center [807, 367] width 189 height 193
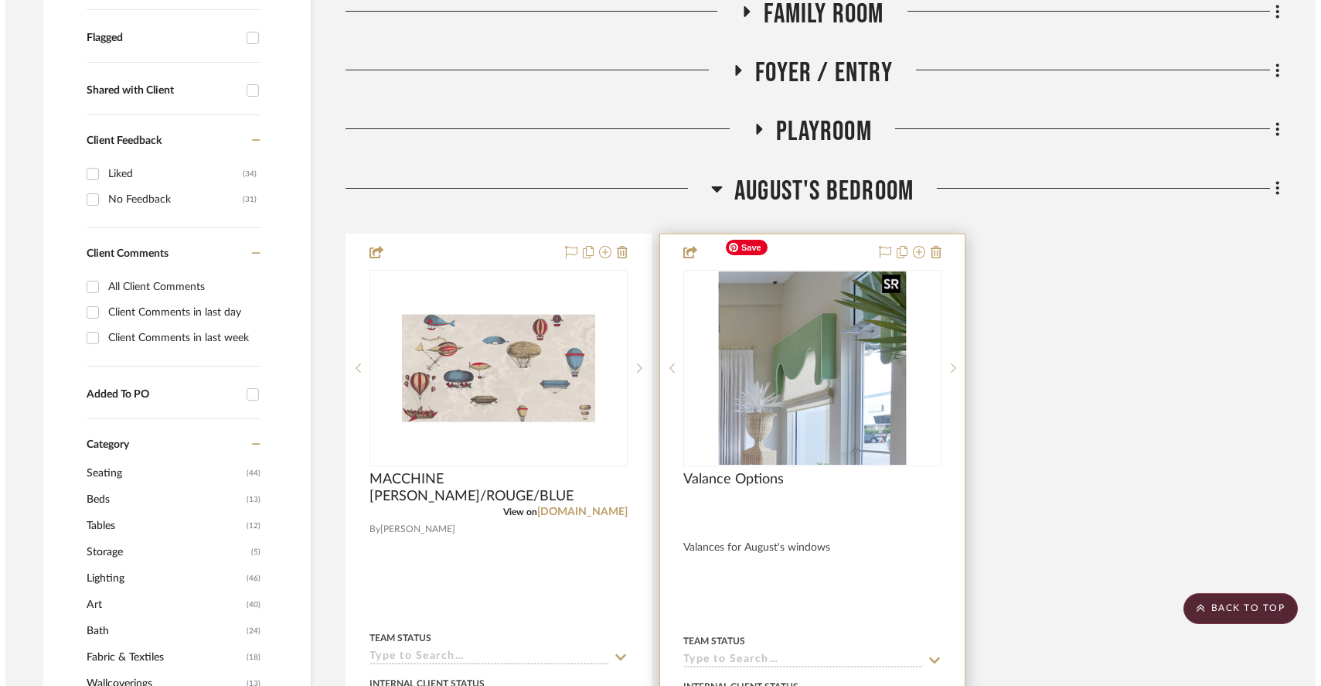
scroll to position [0, 0]
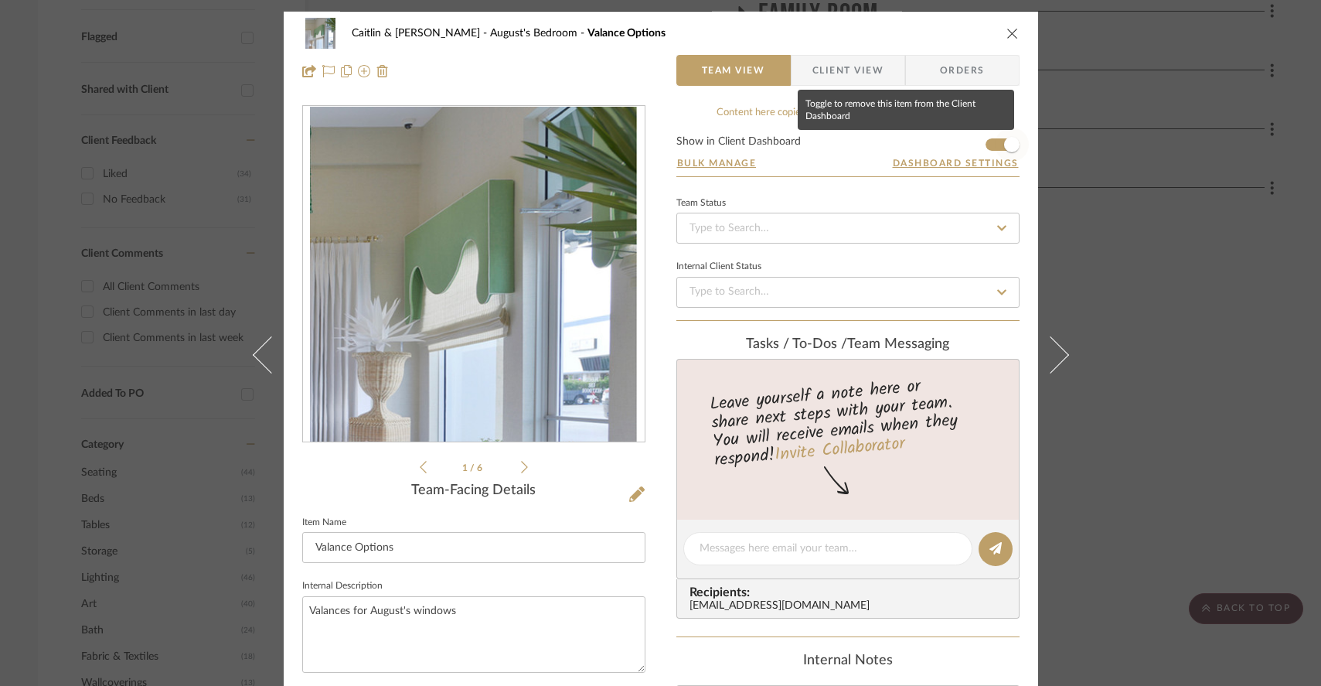
click at [1004, 152] on span "button" at bounding box center [1011, 144] width 15 height 15
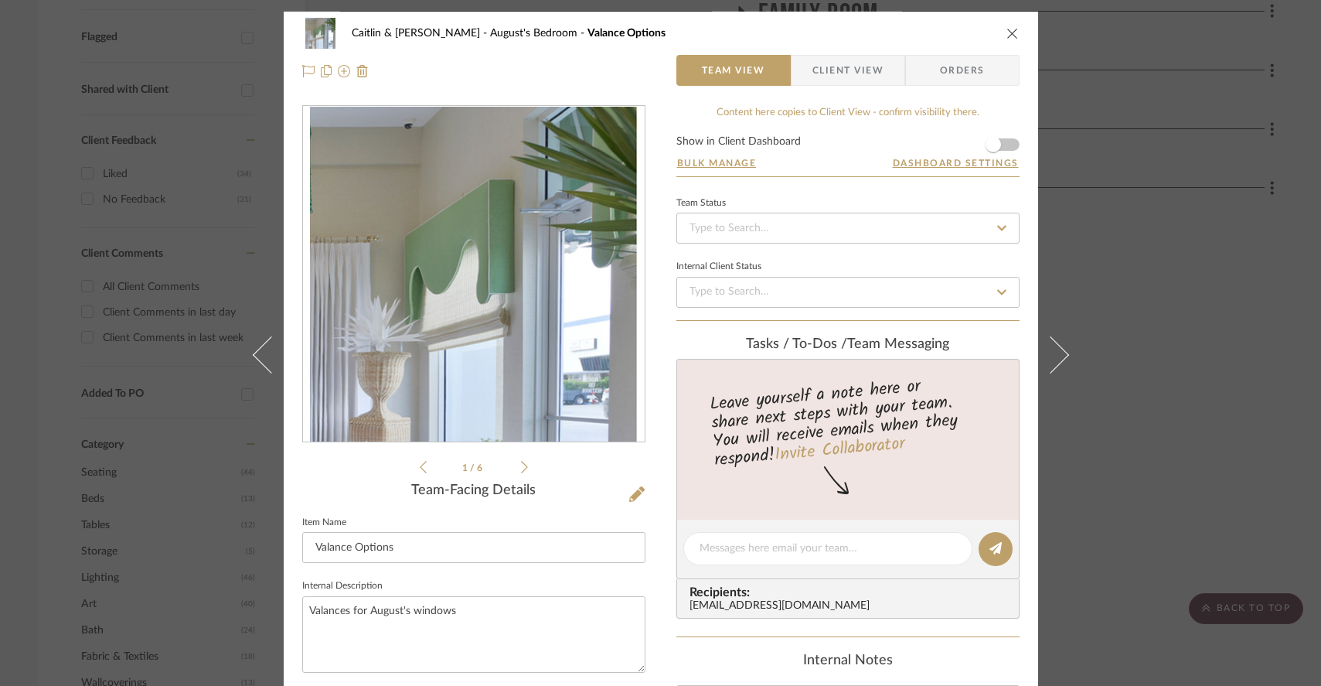
click at [1007, 32] on icon "close" at bounding box center [1013, 33] width 12 height 12
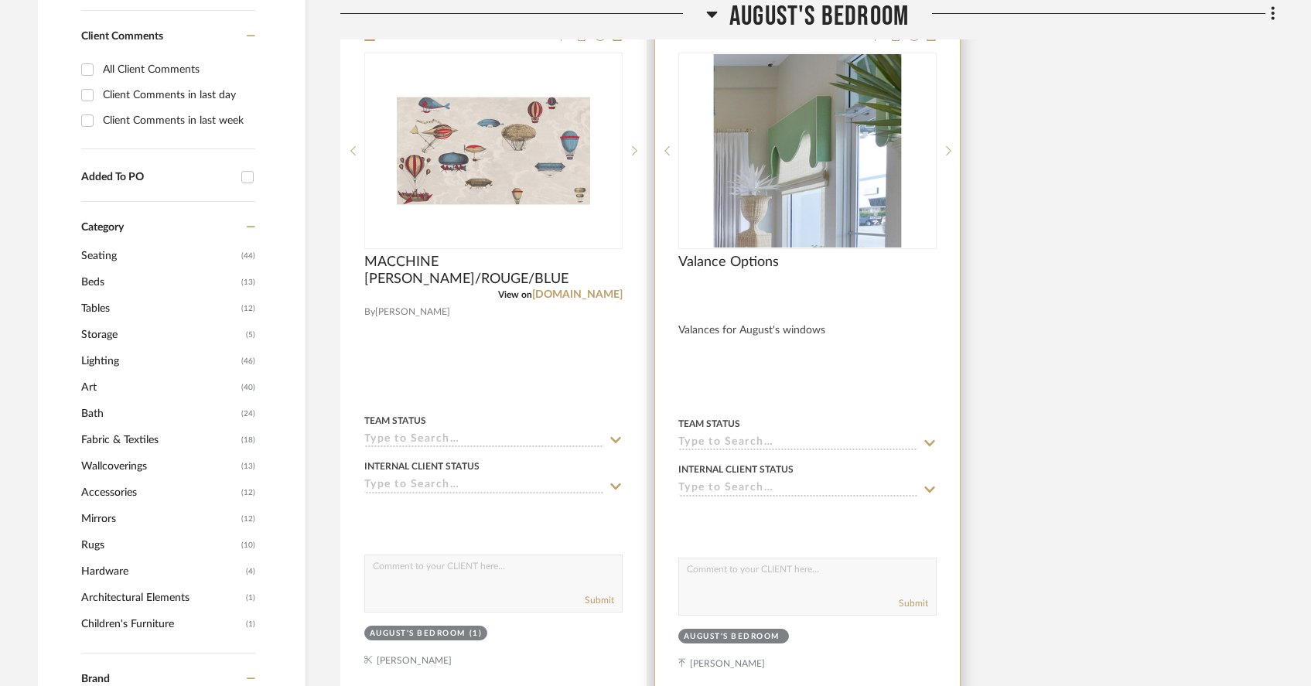
scroll to position [305, 0]
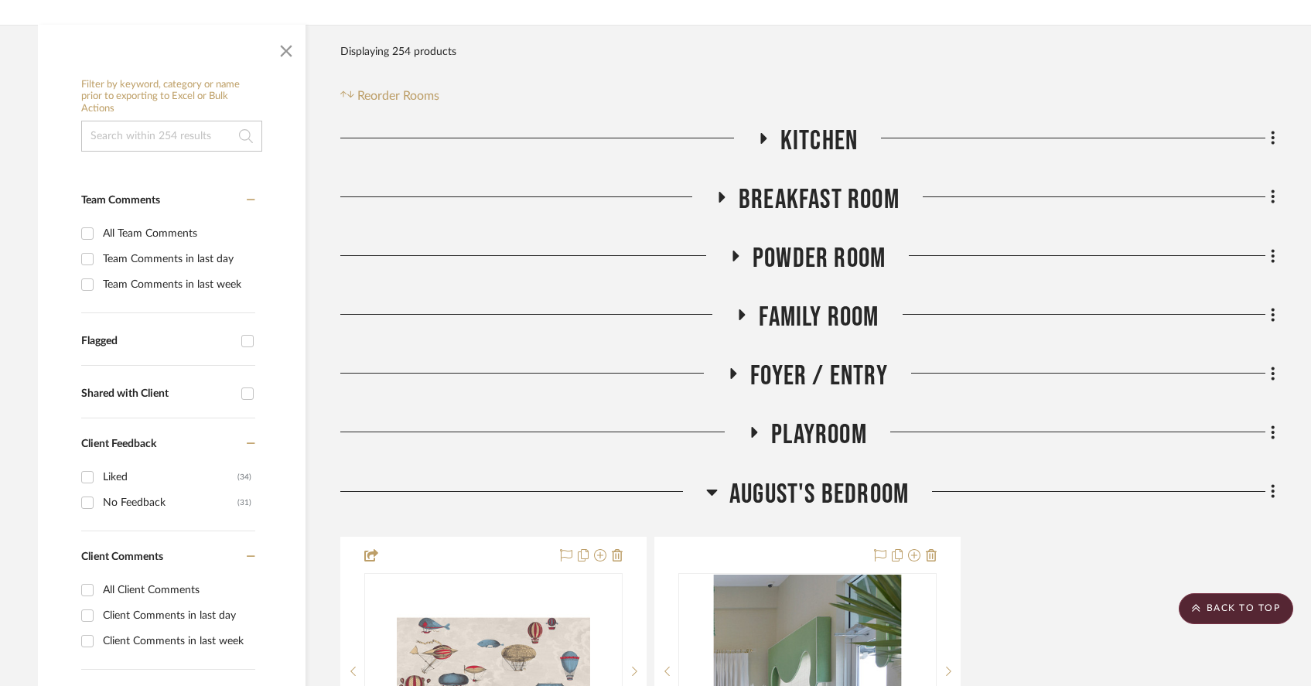
click at [707, 482] on icon at bounding box center [712, 491] width 12 height 19
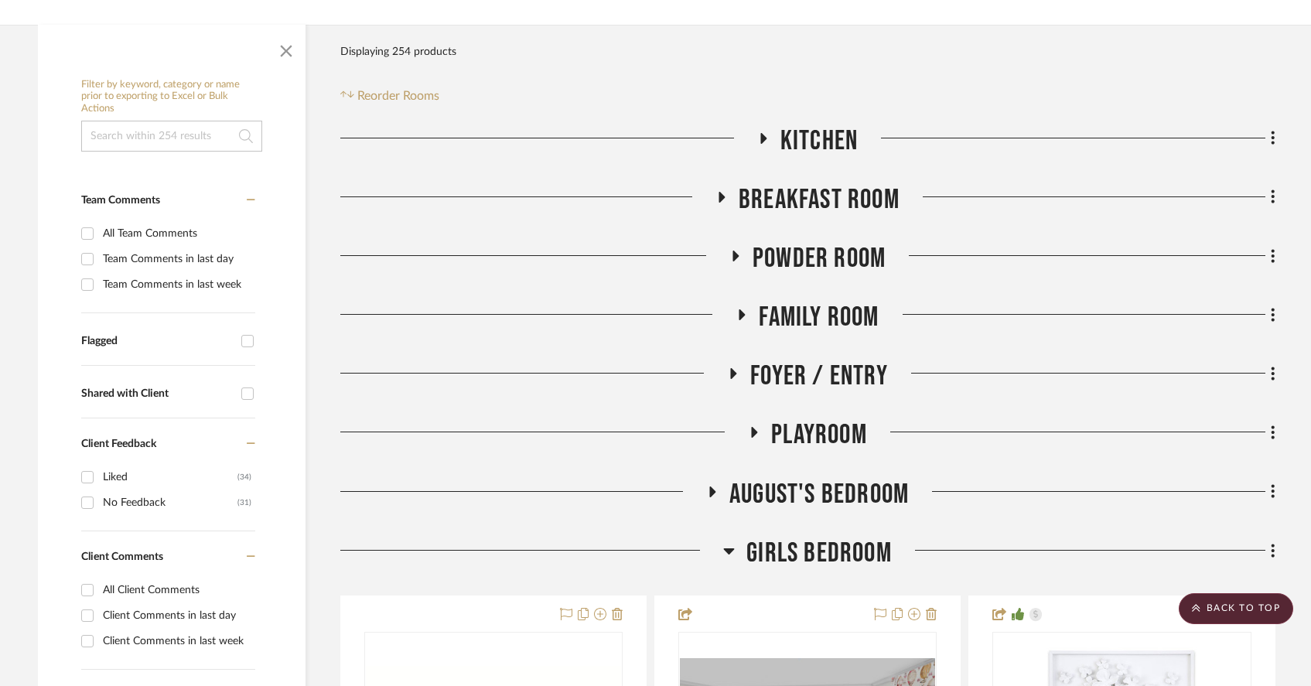
click at [758, 427] on icon at bounding box center [754, 433] width 19 height 12
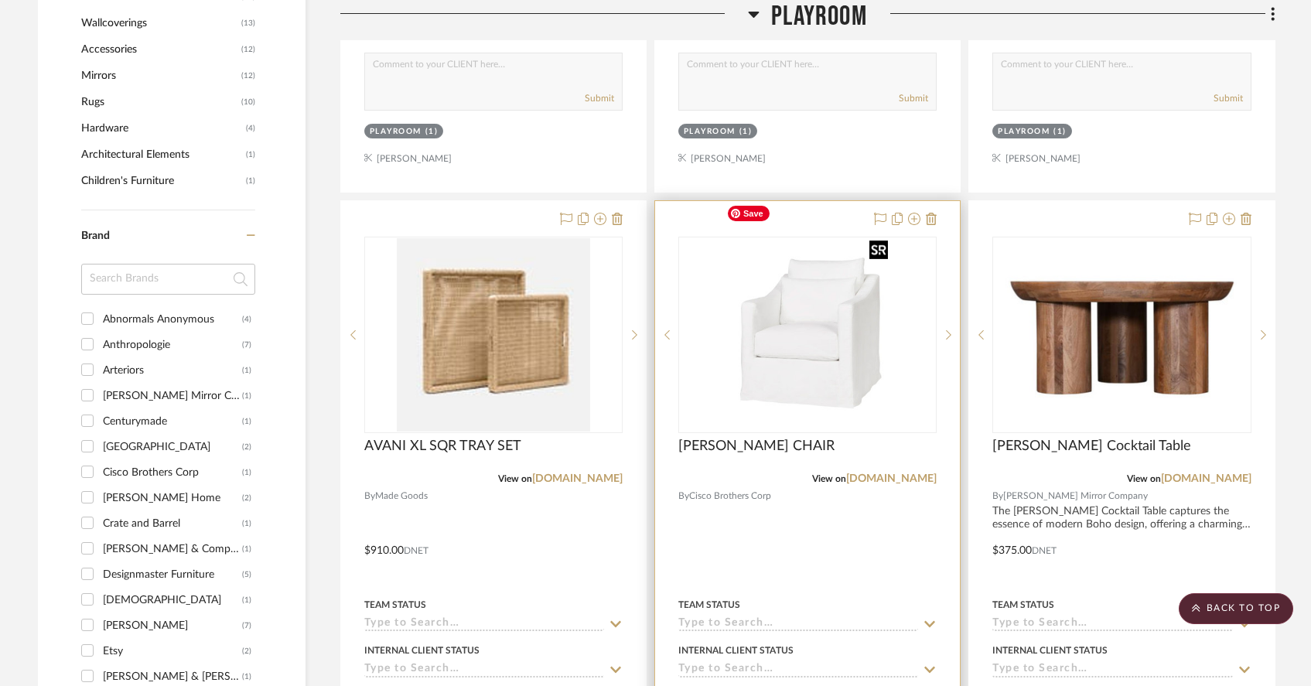
scroll to position [1283, 0]
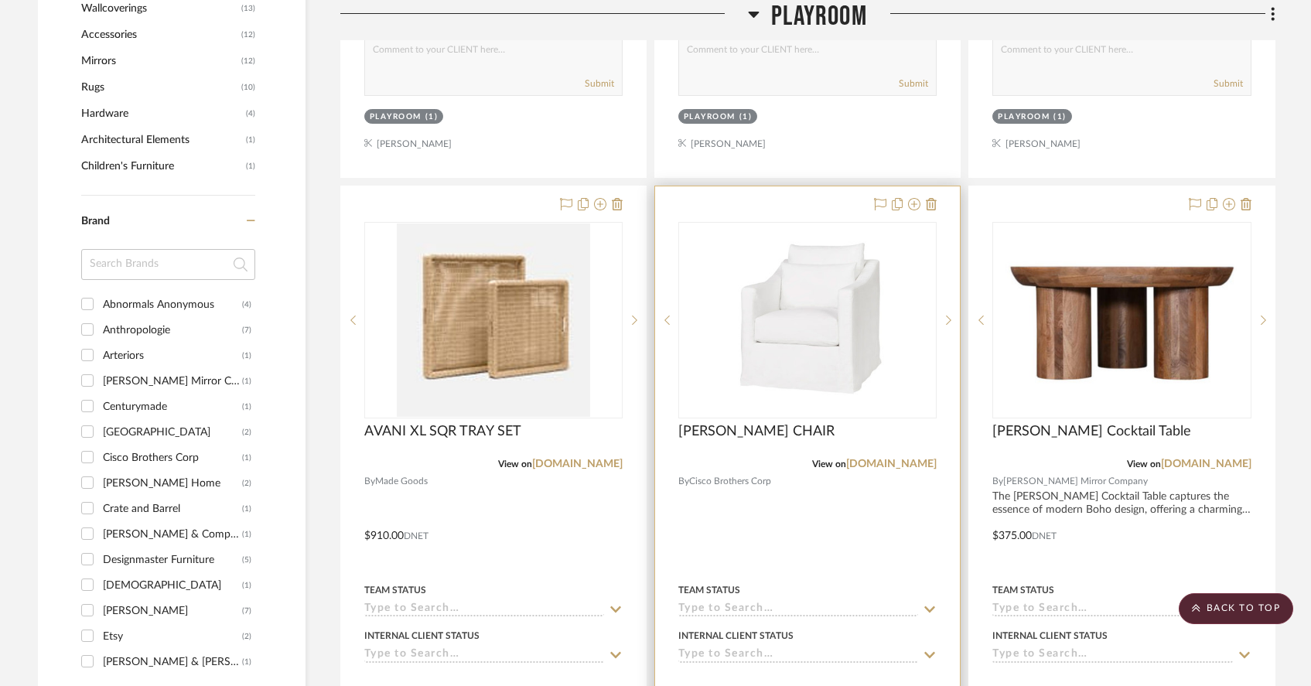
click at [819, 469] on div at bounding box center [807, 524] width 305 height 677
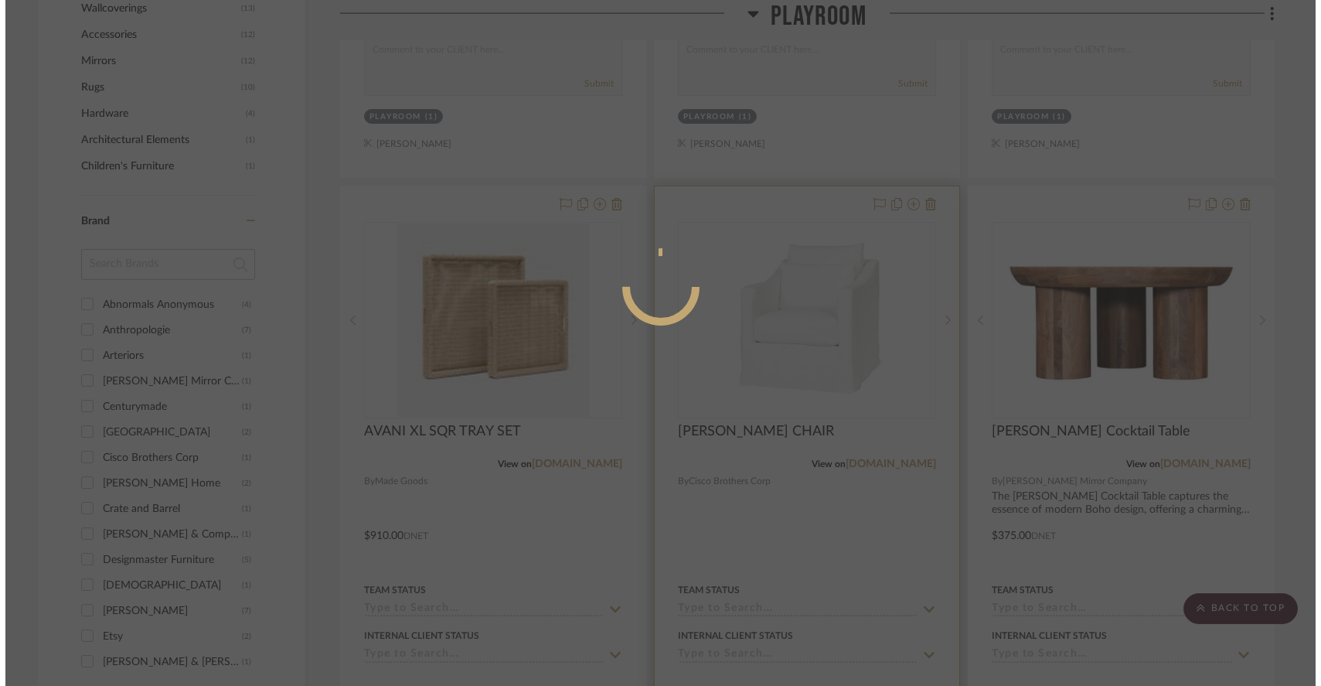
scroll to position [0, 0]
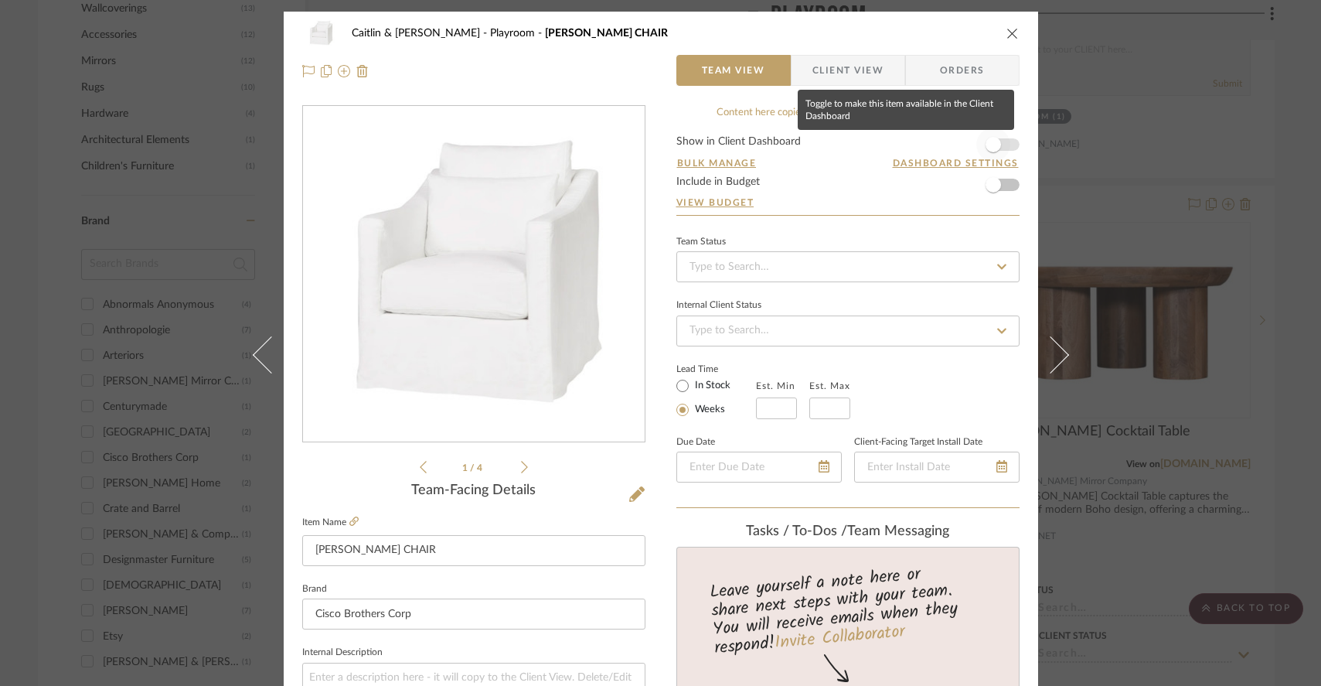
click at [990, 142] on span "button" at bounding box center [993, 144] width 15 height 15
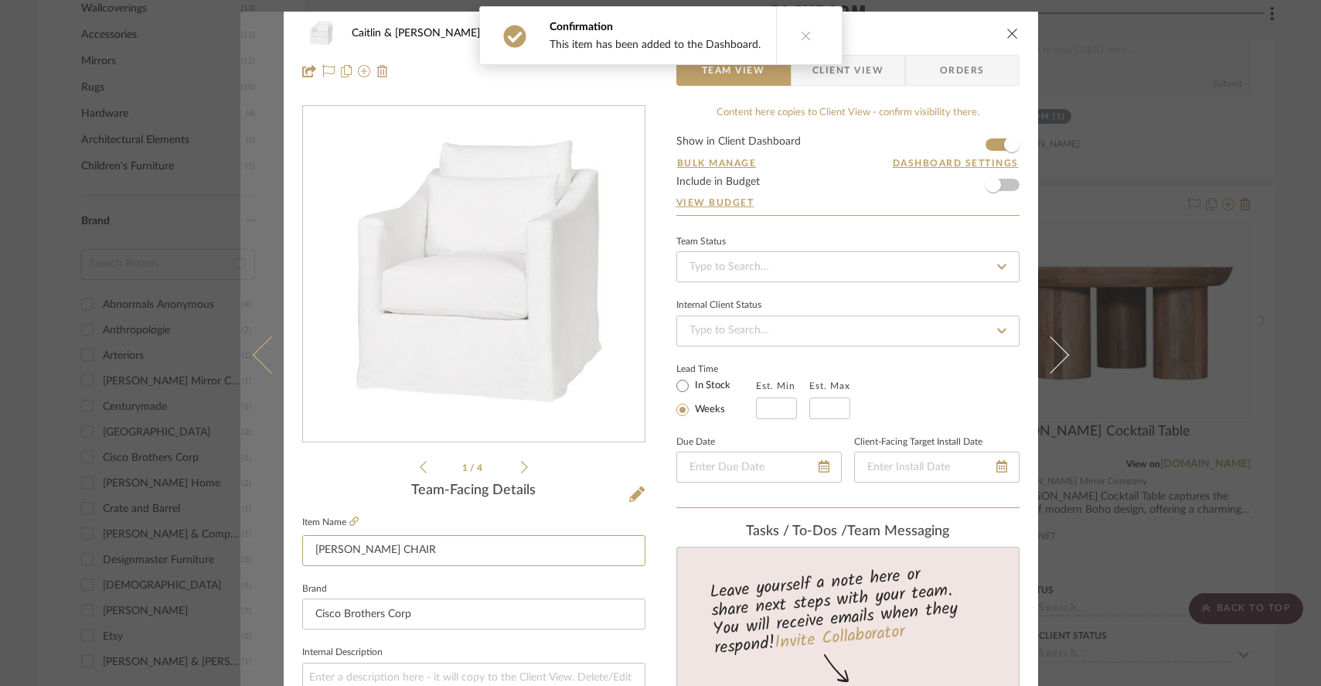
drag, startPoint x: 414, startPoint y: 551, endPoint x: 247, endPoint y: 547, distance: 166.3
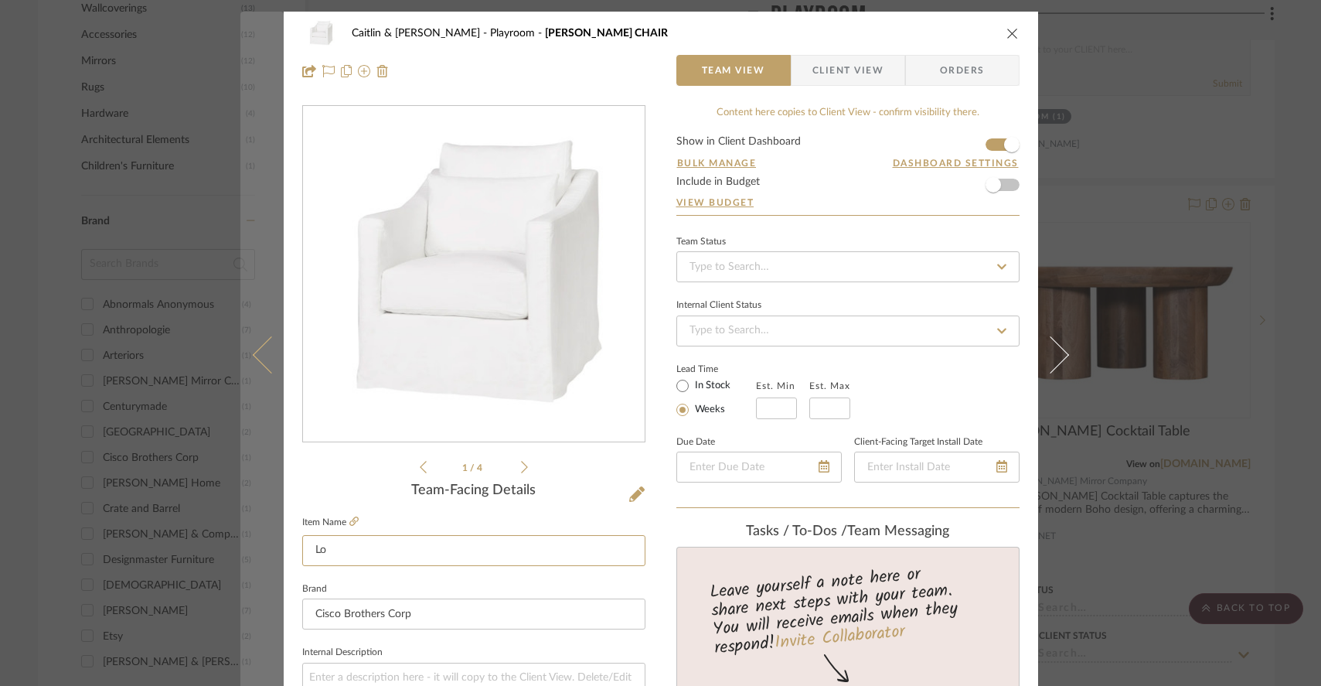
type input "L"
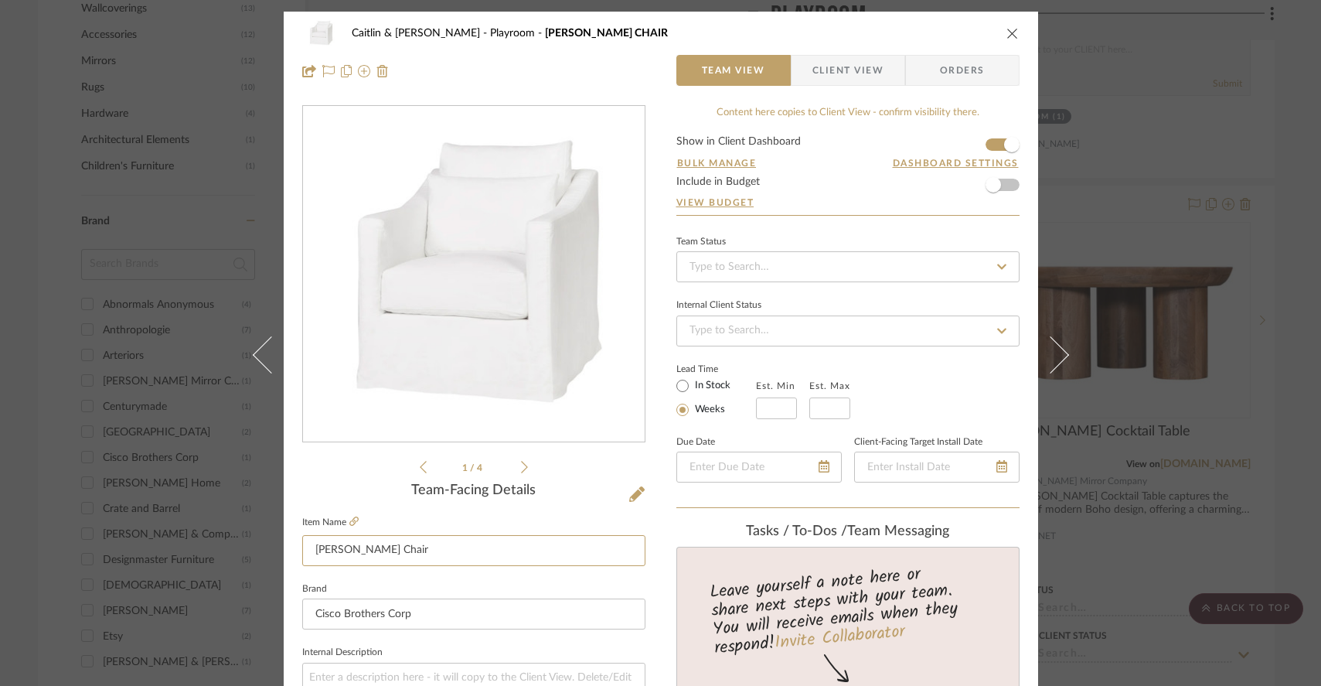
type input "Rebecca Chair"
click at [836, 70] on span "Client View" at bounding box center [848, 70] width 71 height 31
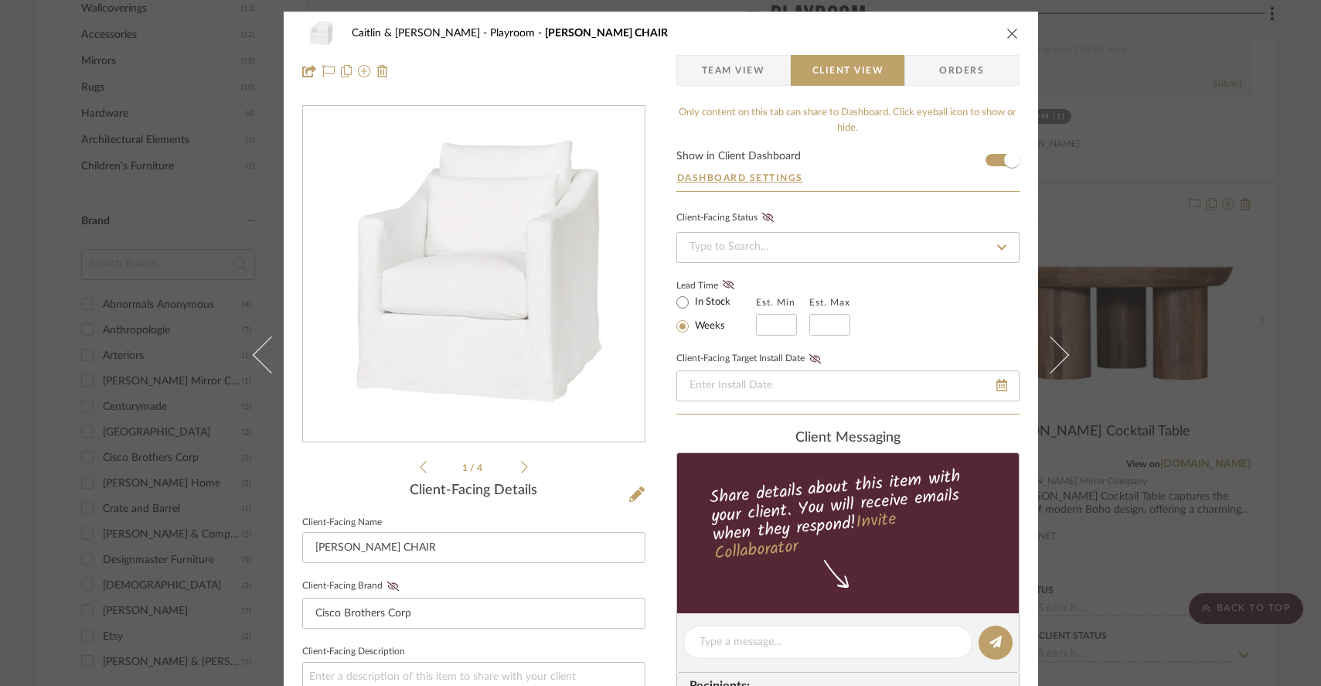
type input "Rebecca Chair"
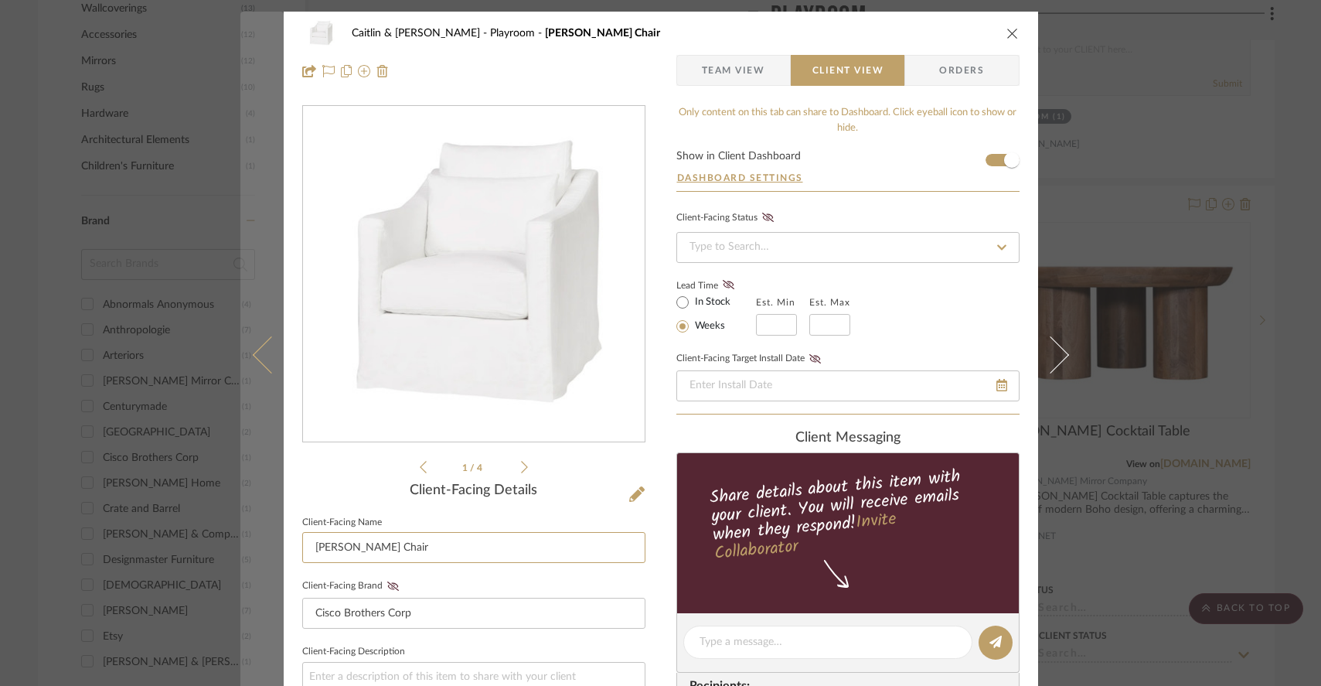
drag, startPoint x: 389, startPoint y: 552, endPoint x: 251, endPoint y: 554, distance: 138.4
click at [251, 554] on mat-dialog-content "Caitlin & Jesse Playroom Rebecca Chair Team View Client View Orders 1 / 4 Clien…" at bounding box center [660, 655] width 841 height 1287
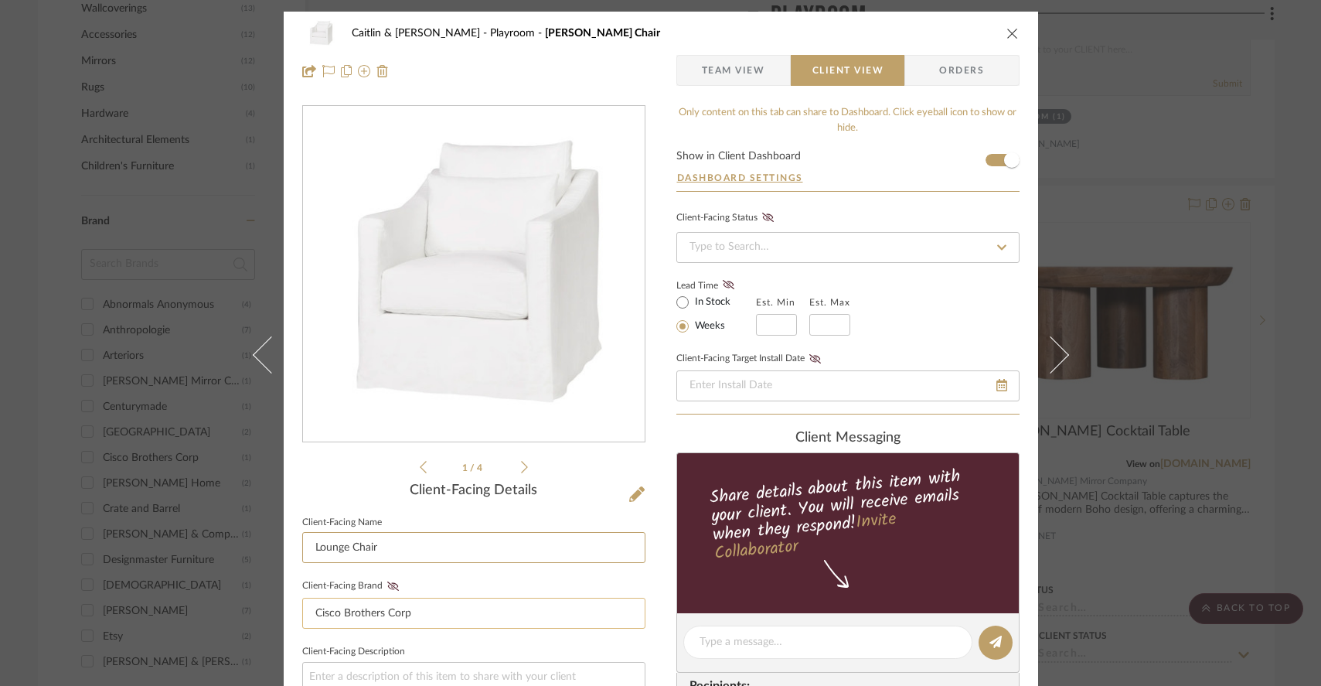
type input "Lounge Chair"
click at [407, 599] on input "Cisco Brothers Corp" at bounding box center [473, 613] width 343 height 31
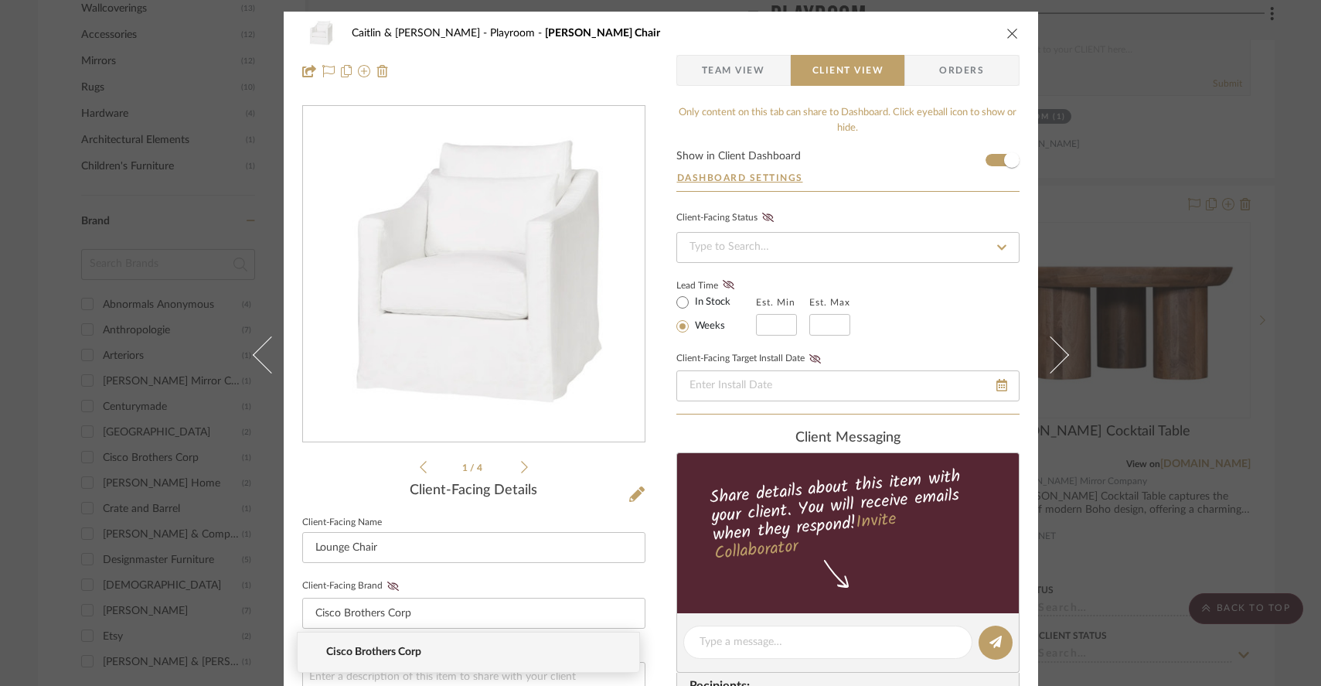
click at [1007, 33] on icon "close" at bounding box center [1013, 33] width 12 height 12
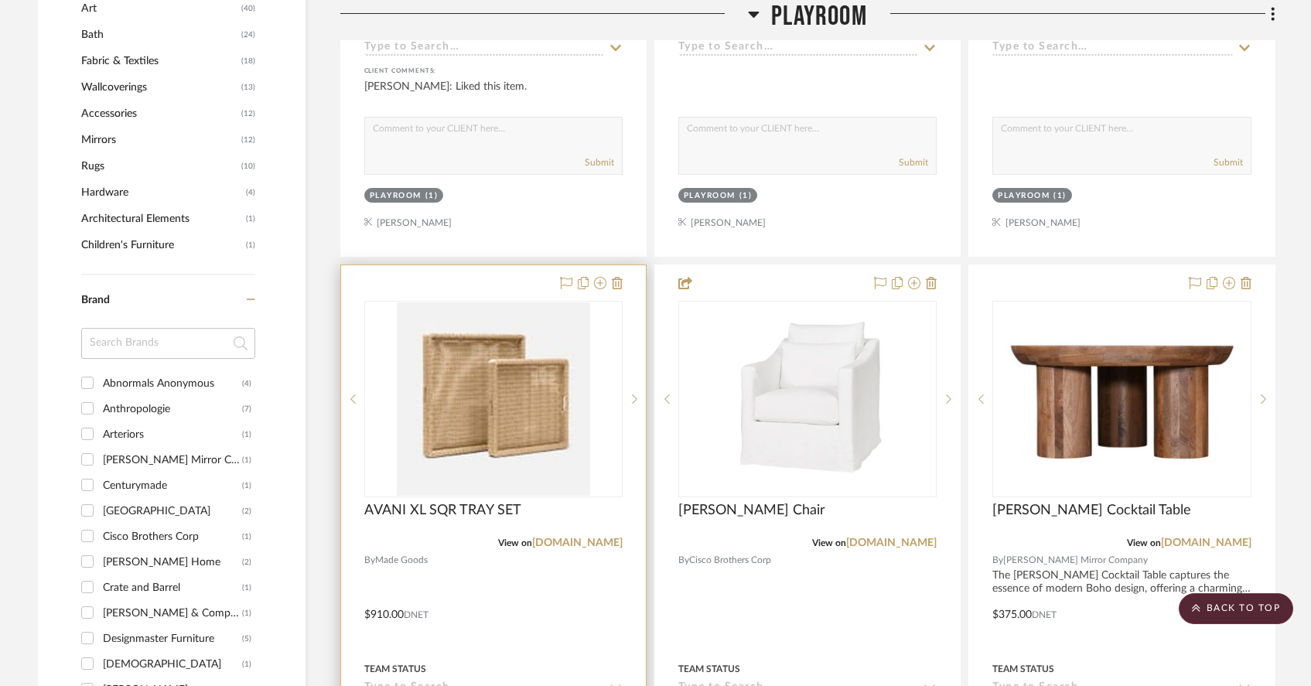
scroll to position [1040, 0]
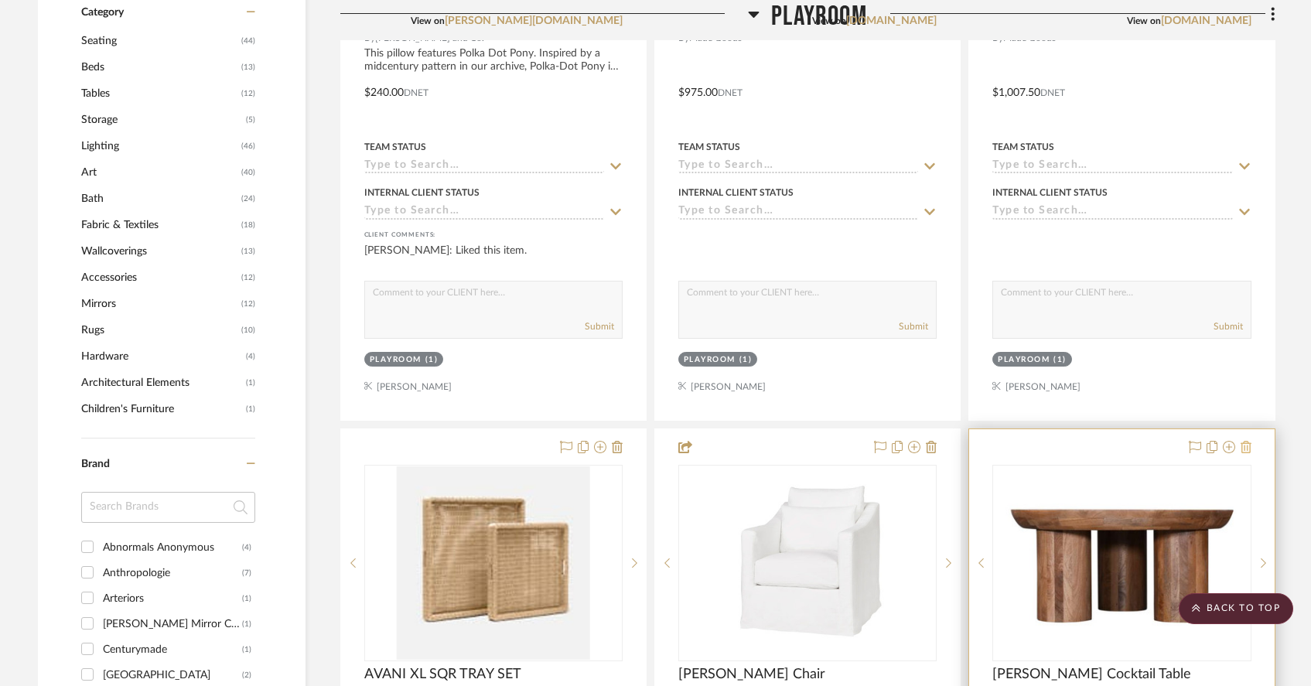
click at [1246, 441] on icon at bounding box center [1245, 447] width 11 height 12
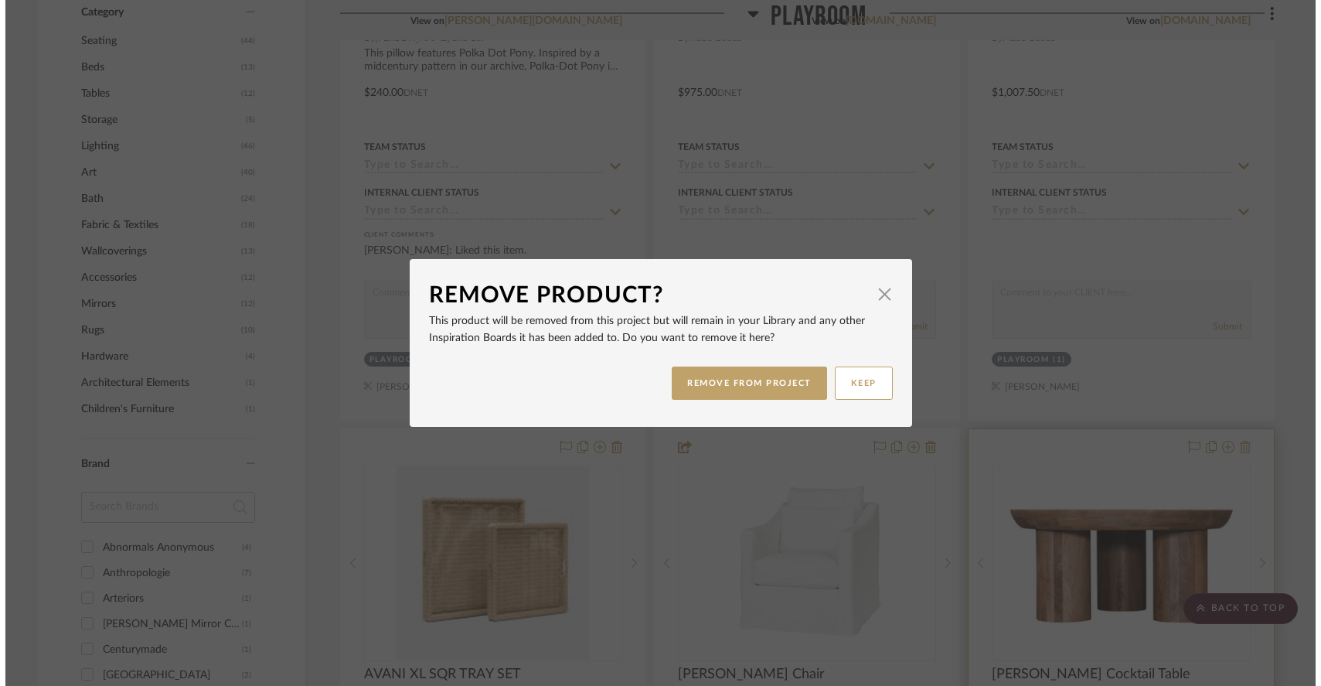
scroll to position [0, 0]
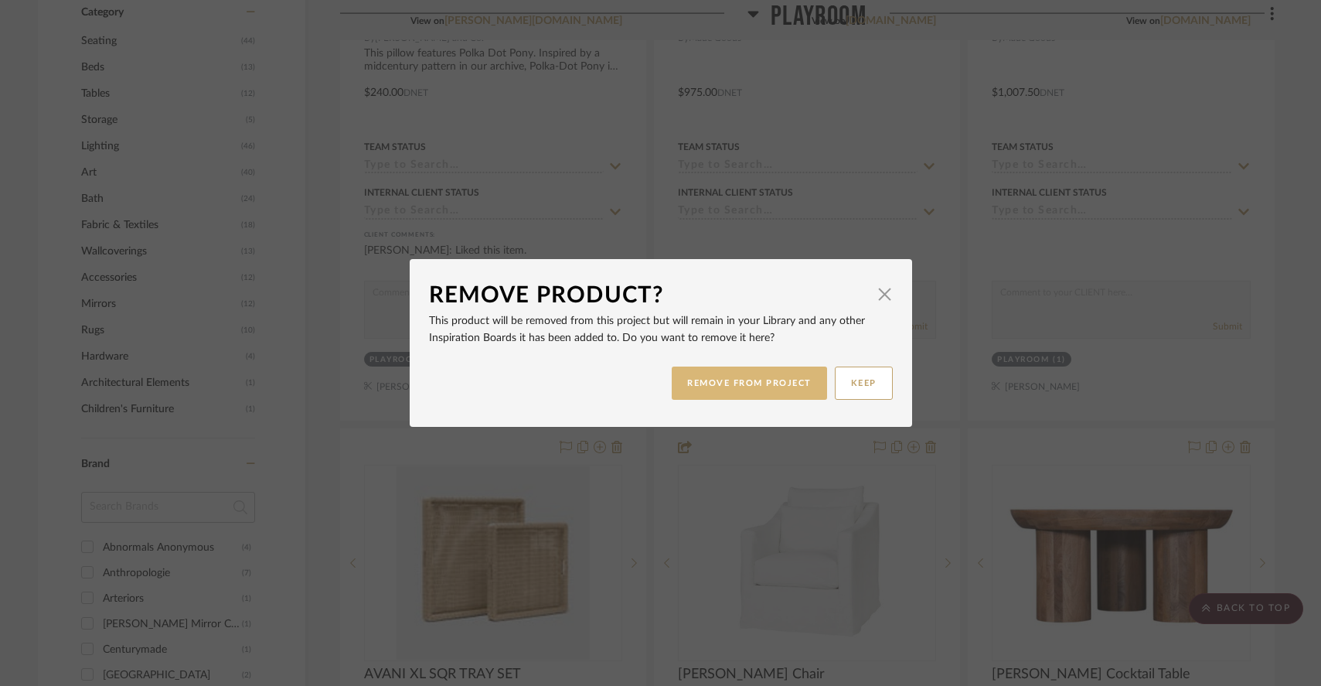
click at [757, 381] on button "REMOVE FROM PROJECT" at bounding box center [749, 382] width 155 height 33
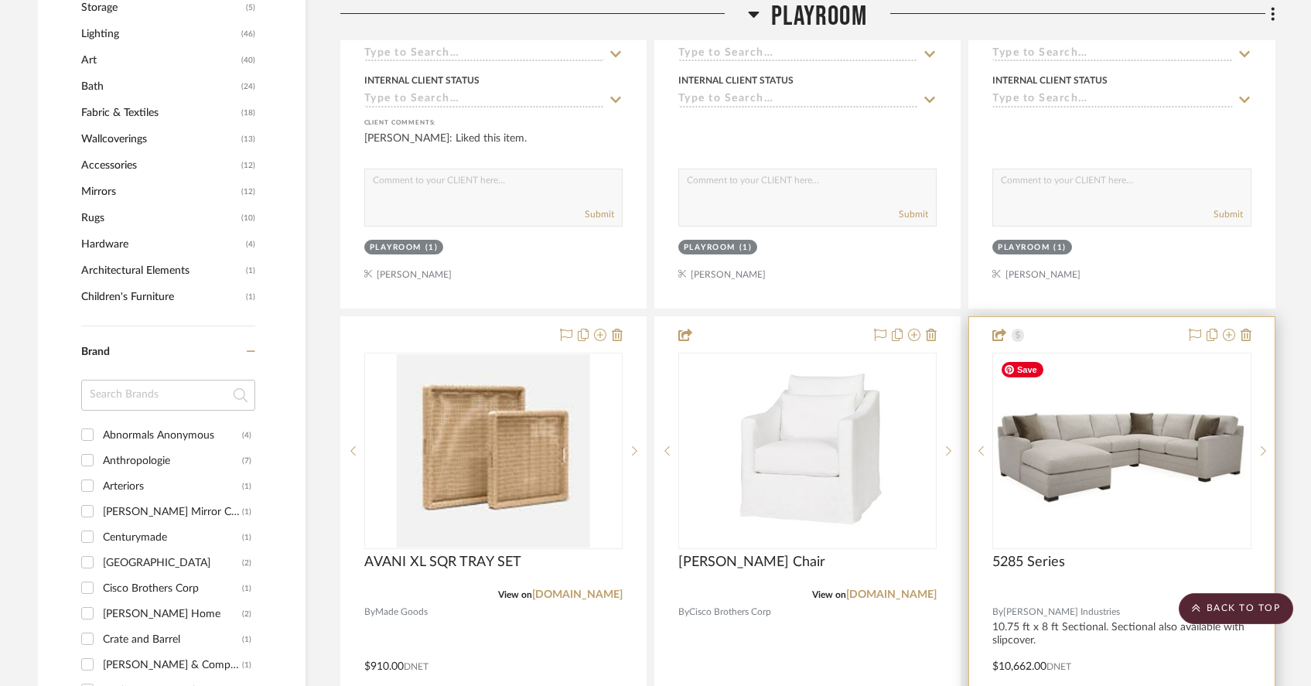
scroll to position [1161, 0]
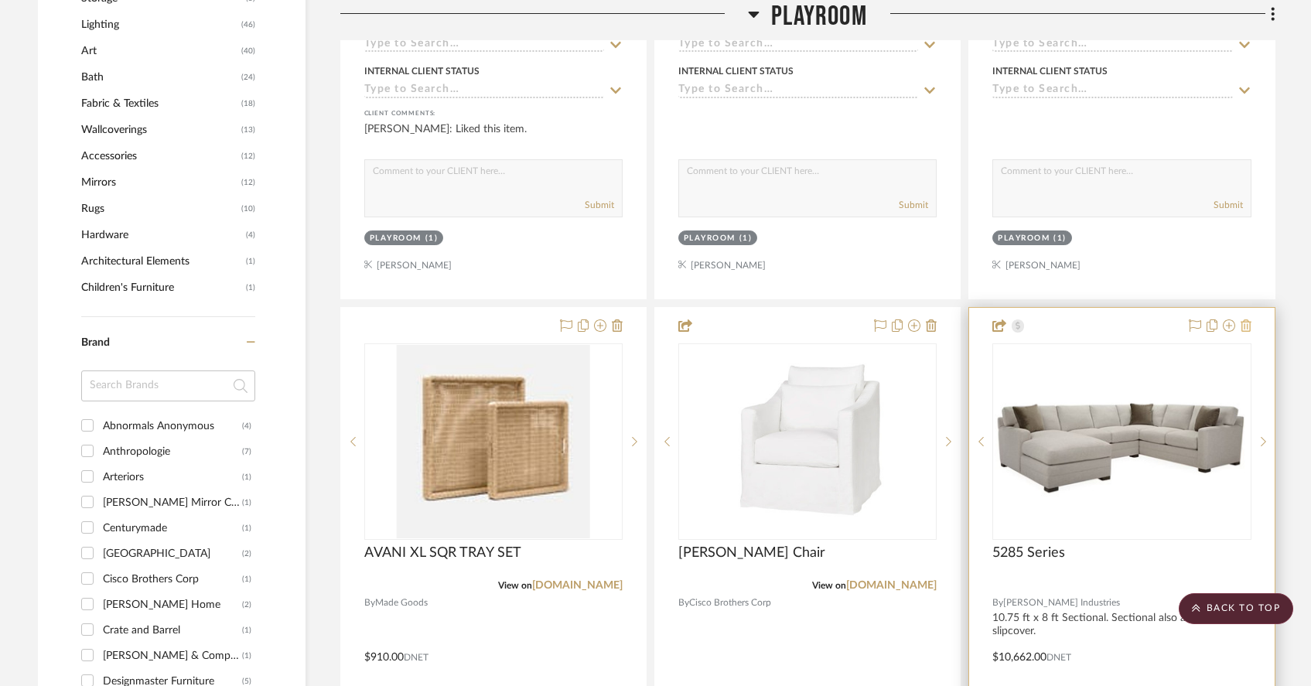
click at [1245, 319] on icon at bounding box center [1245, 325] width 11 height 12
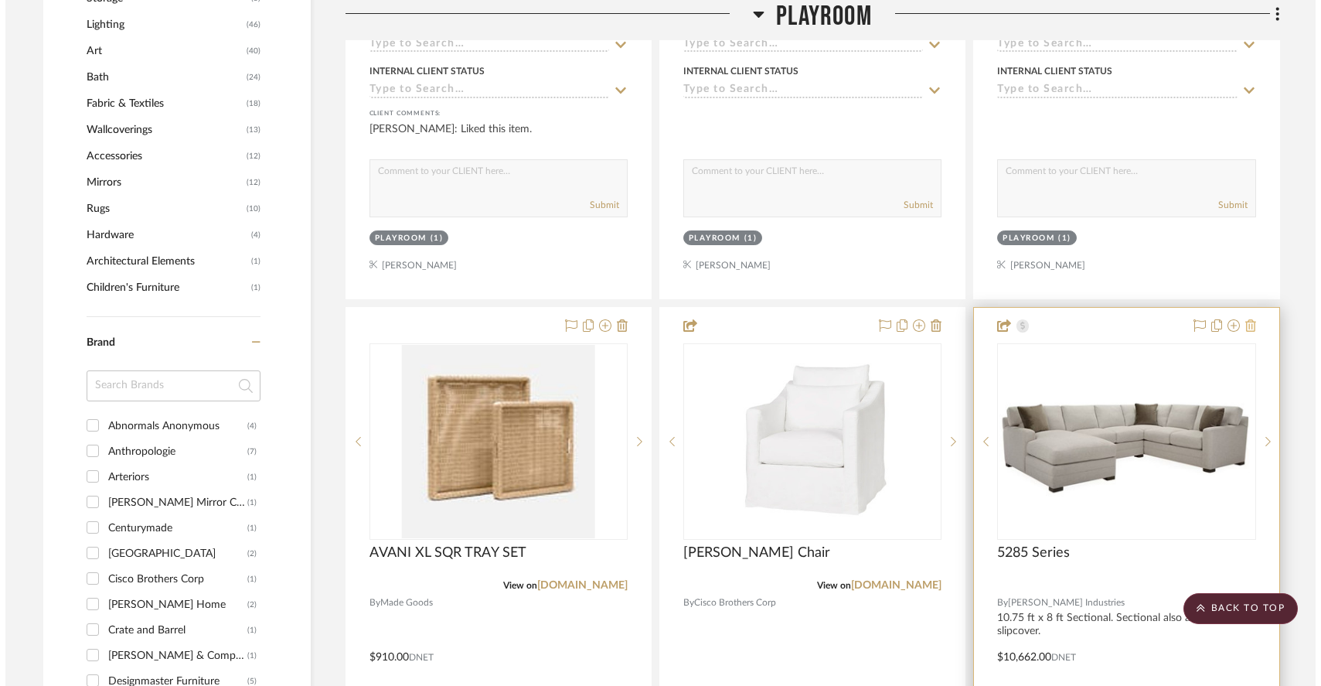
scroll to position [0, 0]
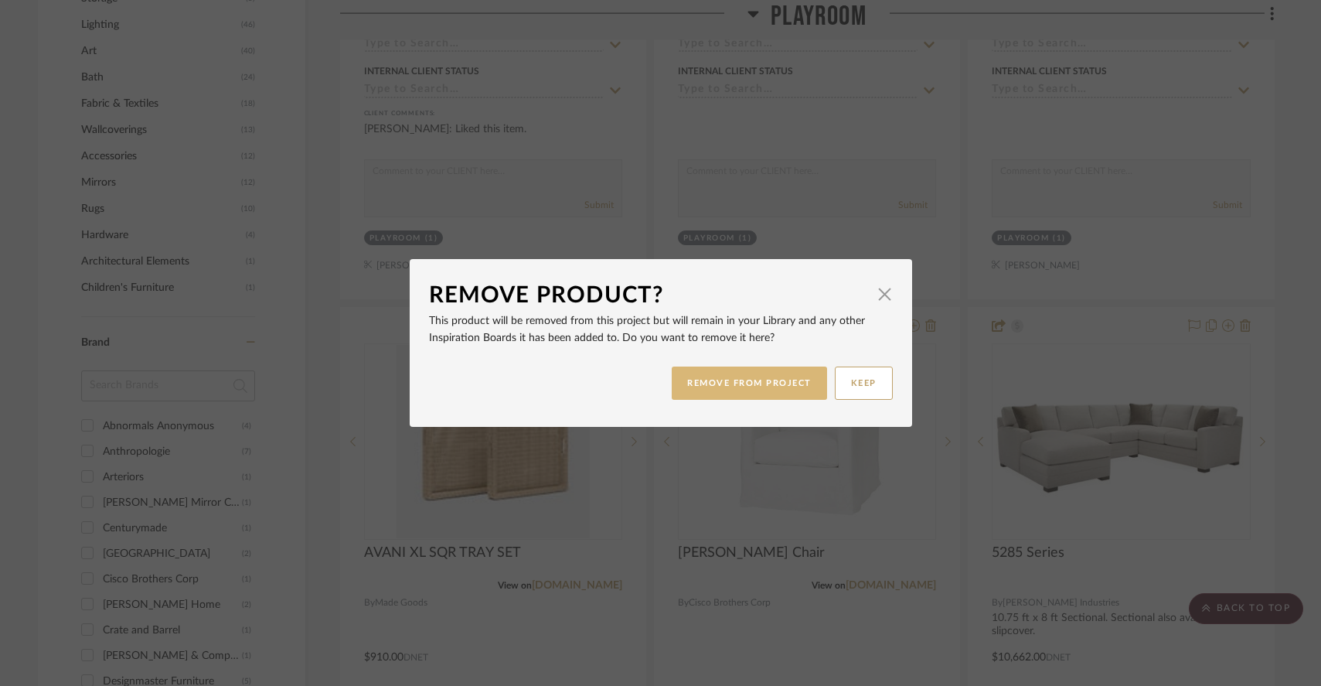
click at [769, 379] on button "REMOVE FROM PROJECT" at bounding box center [749, 382] width 155 height 33
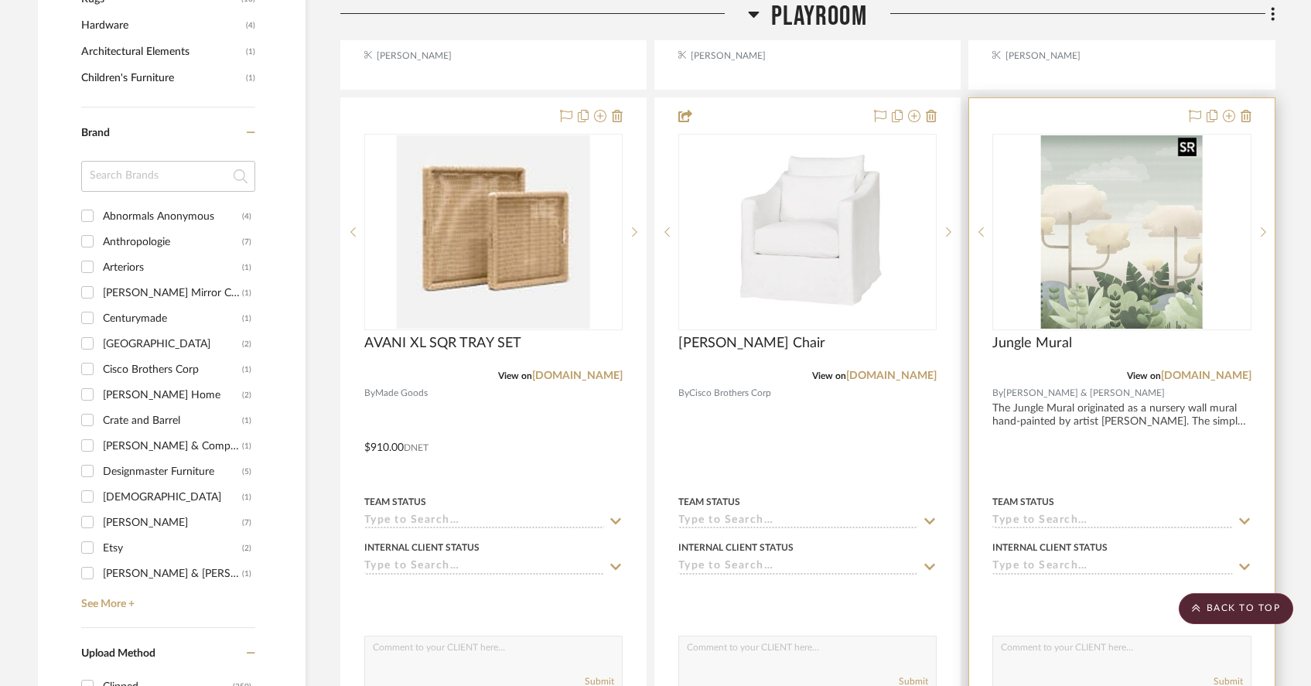
scroll to position [358, 0]
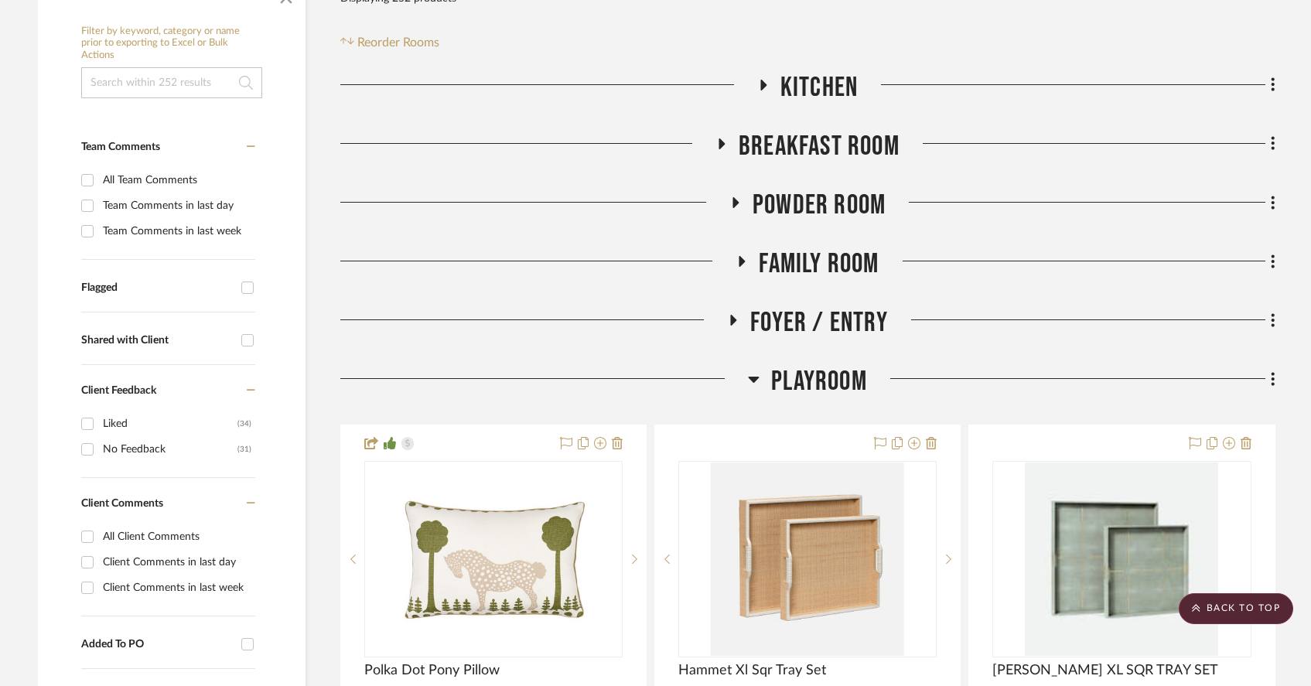
click at [755, 377] on icon at bounding box center [753, 380] width 11 height 6
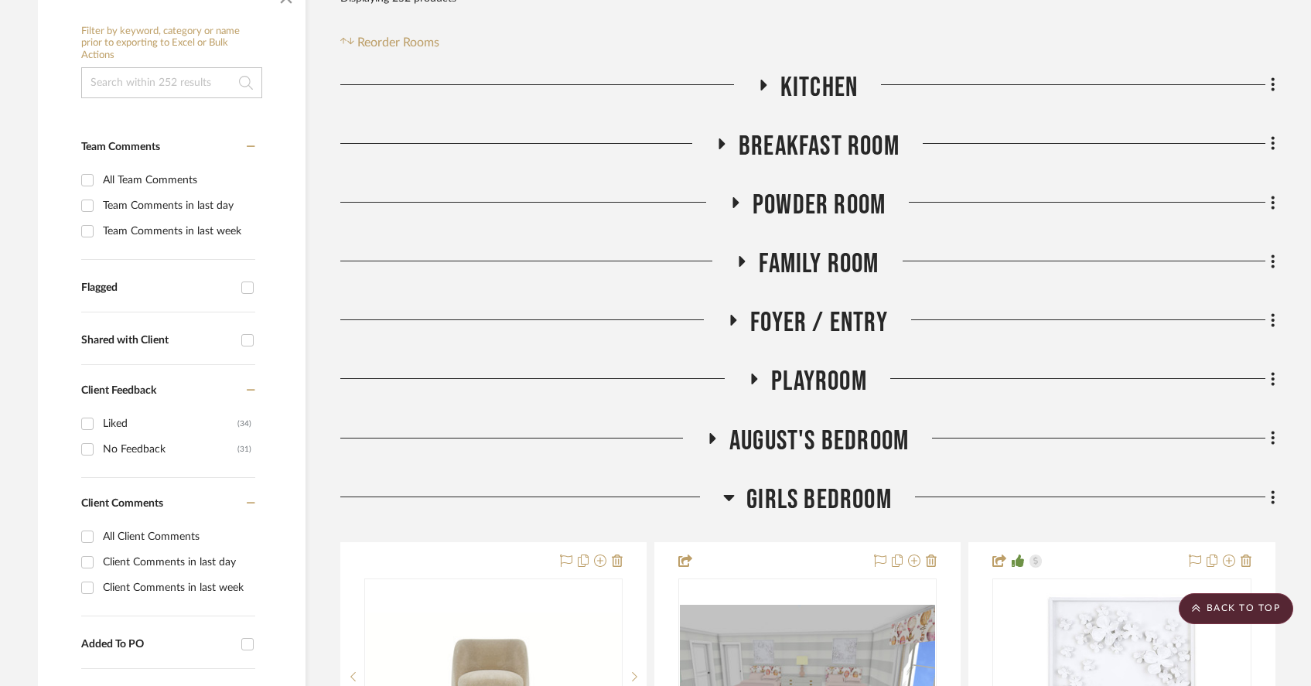
scroll to position [0, 0]
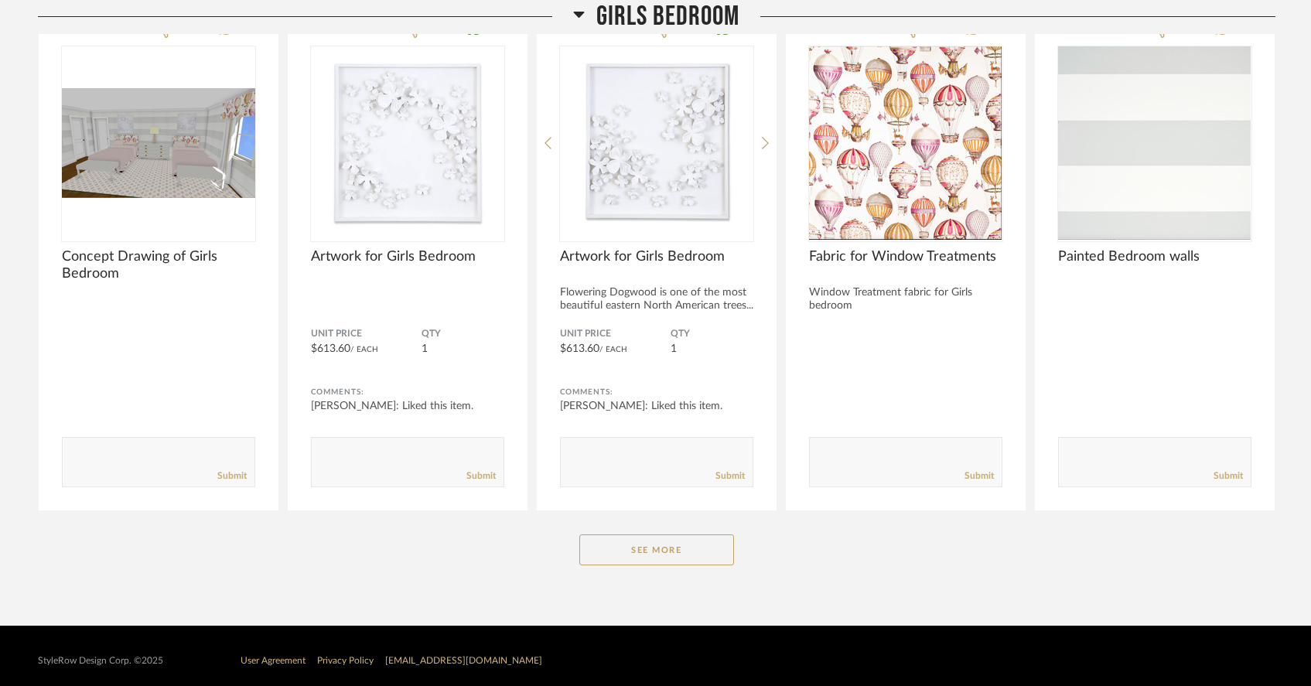
scroll to position [642, 0]
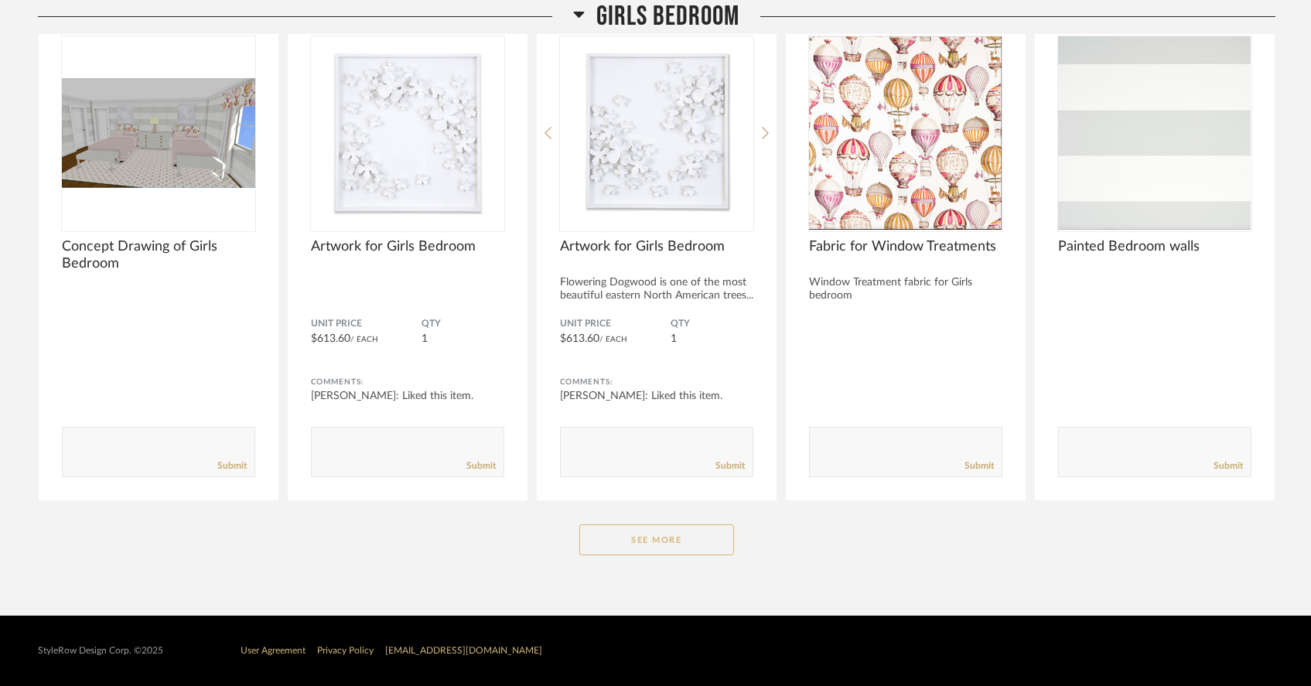
click at [674, 534] on button "See More" at bounding box center [656, 539] width 155 height 31
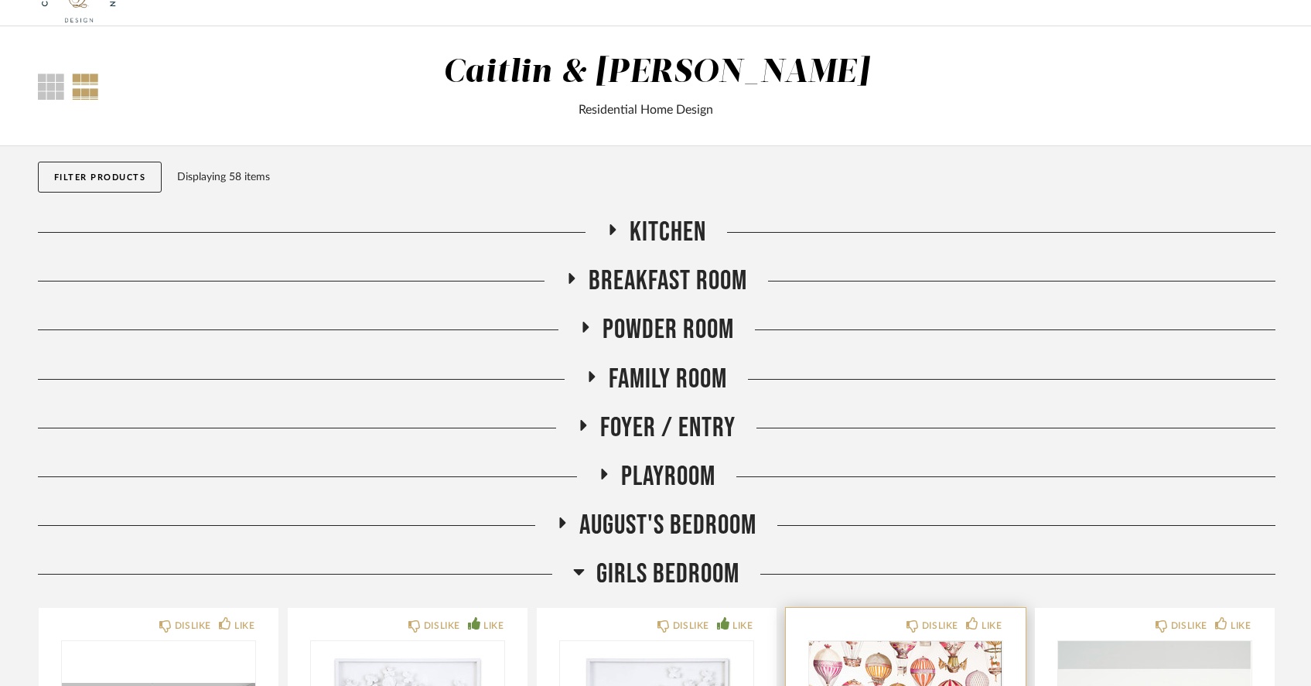
scroll to position [0, 0]
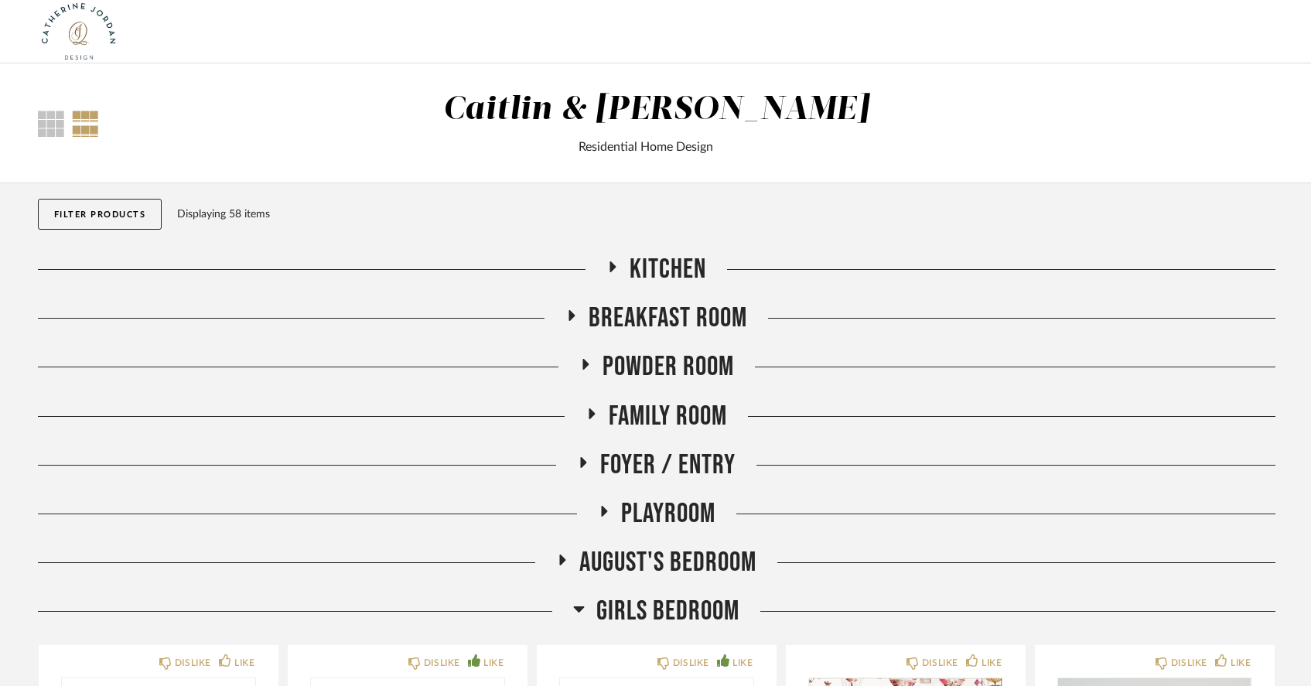
click at [556, 554] on icon at bounding box center [562, 560] width 19 height 12
